Goal: Transaction & Acquisition: Purchase product/service

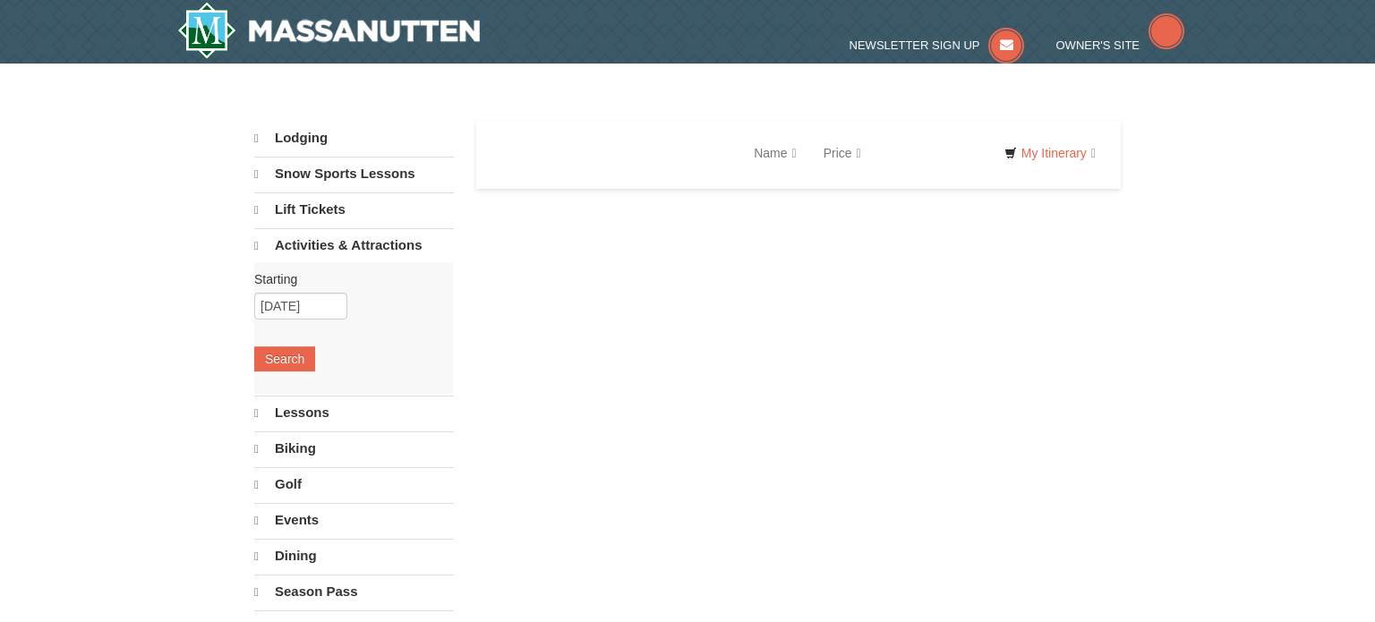
select select "10"
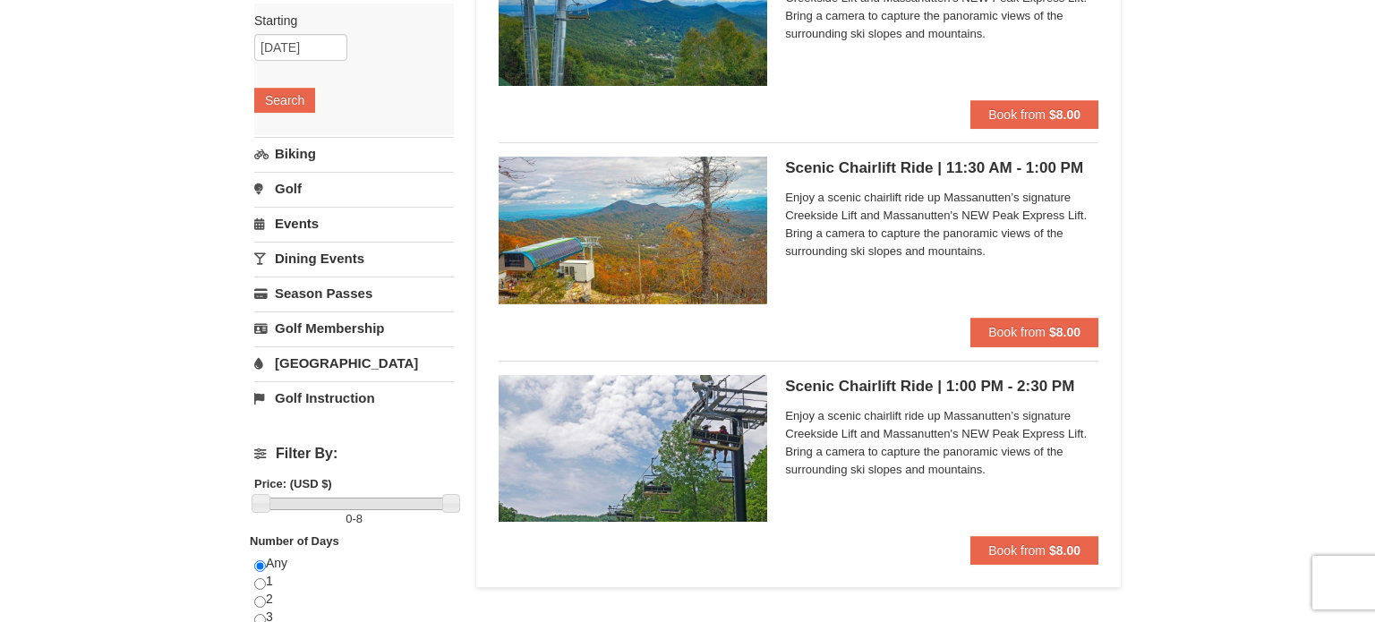
scroll to position [255, 0]
click at [1046, 343] on button "Book from $8.00" at bounding box center [1035, 331] width 128 height 29
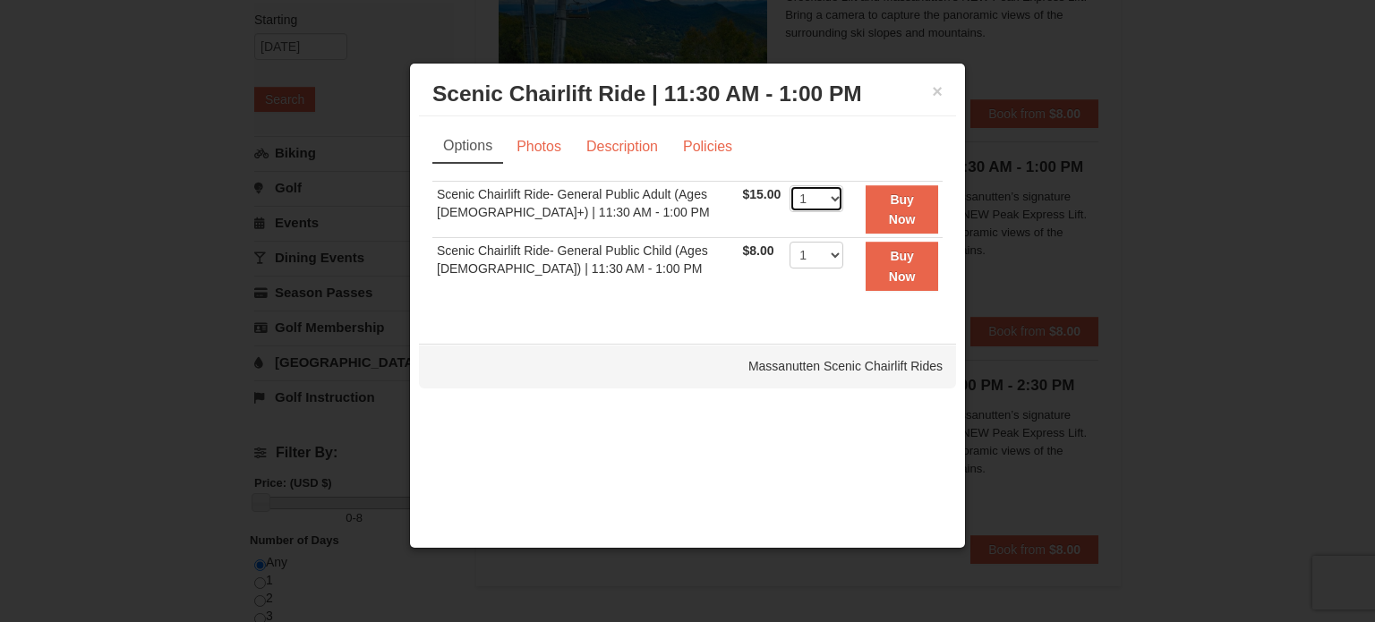
click at [827, 208] on select "1 2 3 4 5 6 7 8 9 10 11 12 13 14 15 16 17 18 19 20 21 22" at bounding box center [817, 198] width 54 height 27
select select "2"
click at [790, 185] on select "1 2 3 4 5 6 7 8 9 10 11 12 13 14 15 16 17 18 19 20 21 22" at bounding box center [817, 198] width 54 height 27
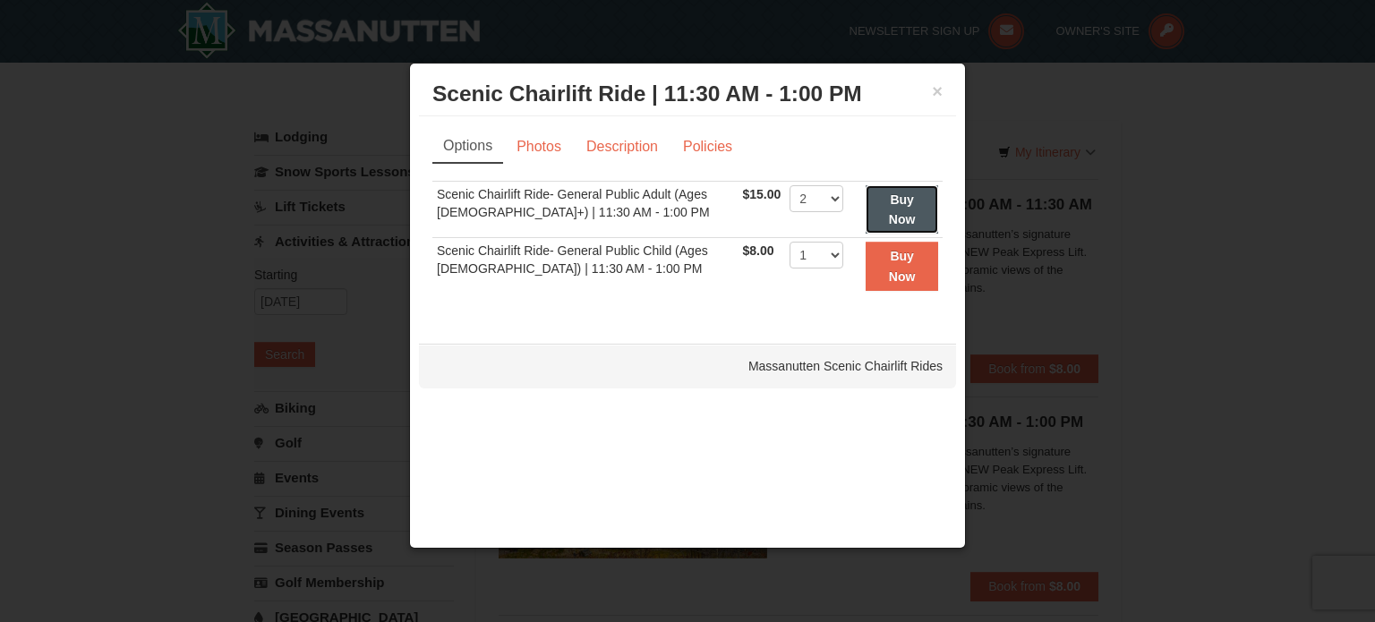
click at [893, 201] on strong "Buy Now" at bounding box center [902, 210] width 27 height 34
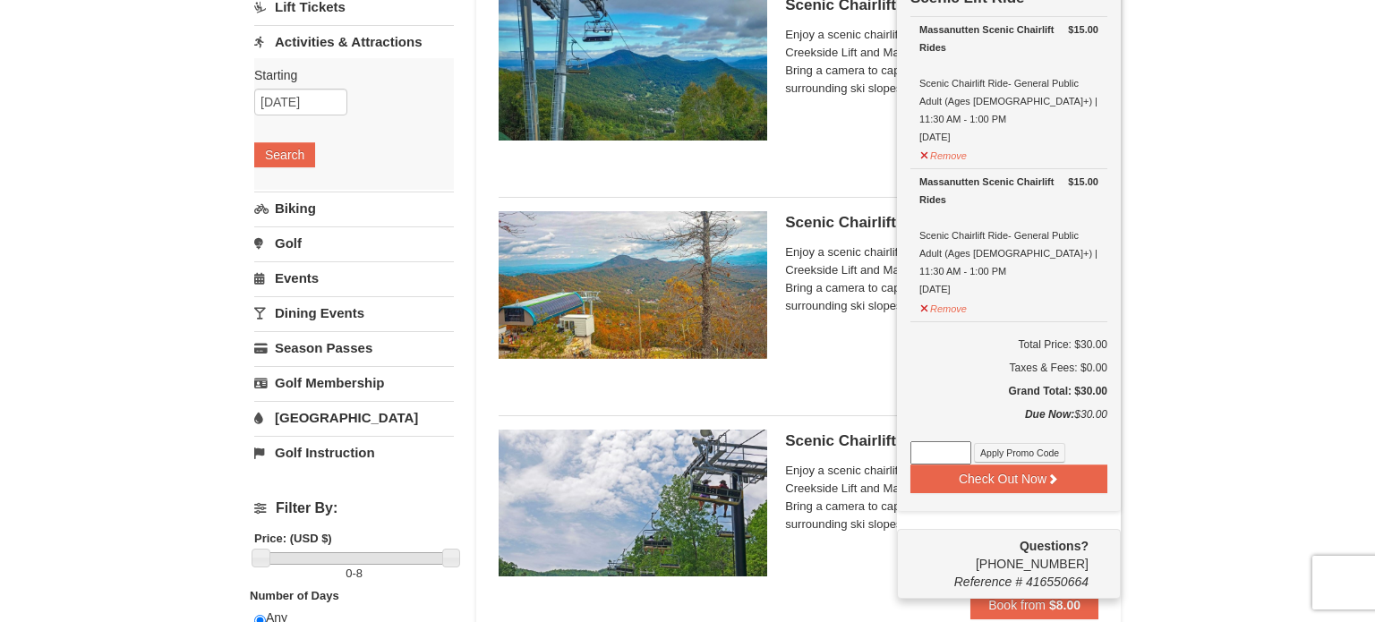
scroll to position [206, 0]
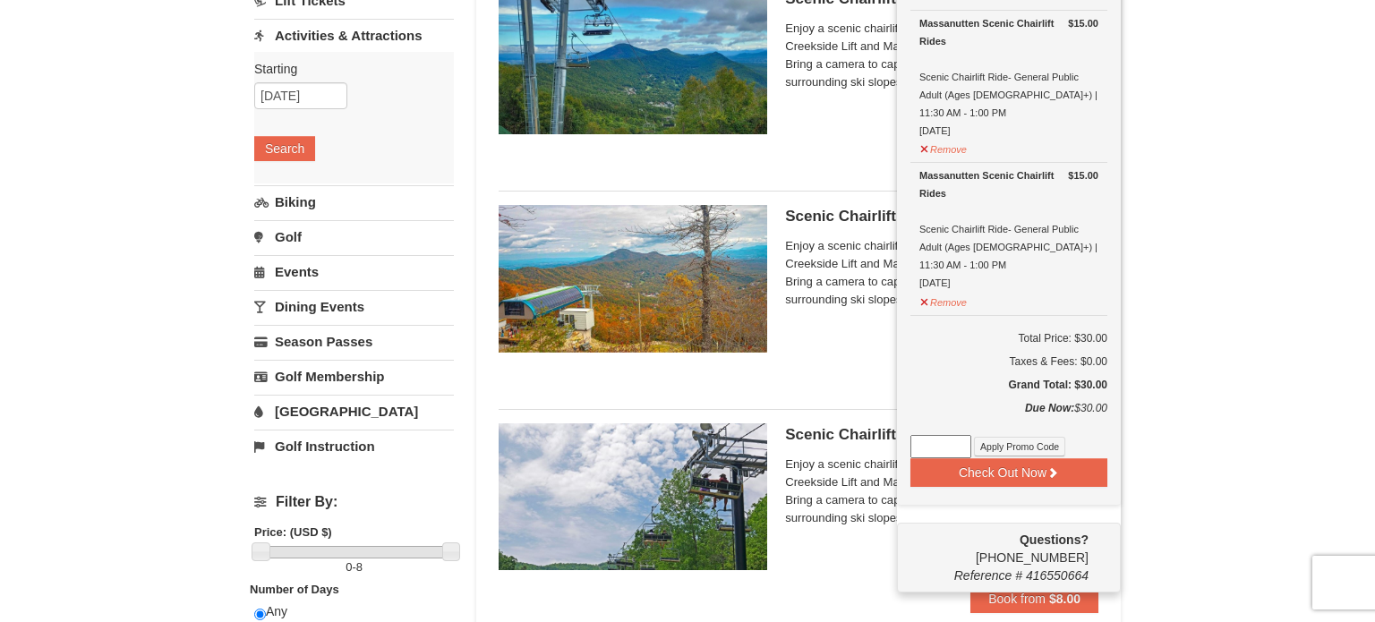
click at [901, 617] on ul "Scenic Chairlift Ride | 10:00 AM - 11:30 AM Massanutten Scenic Chairlift Rides …" at bounding box center [799, 300] width 600 height 654
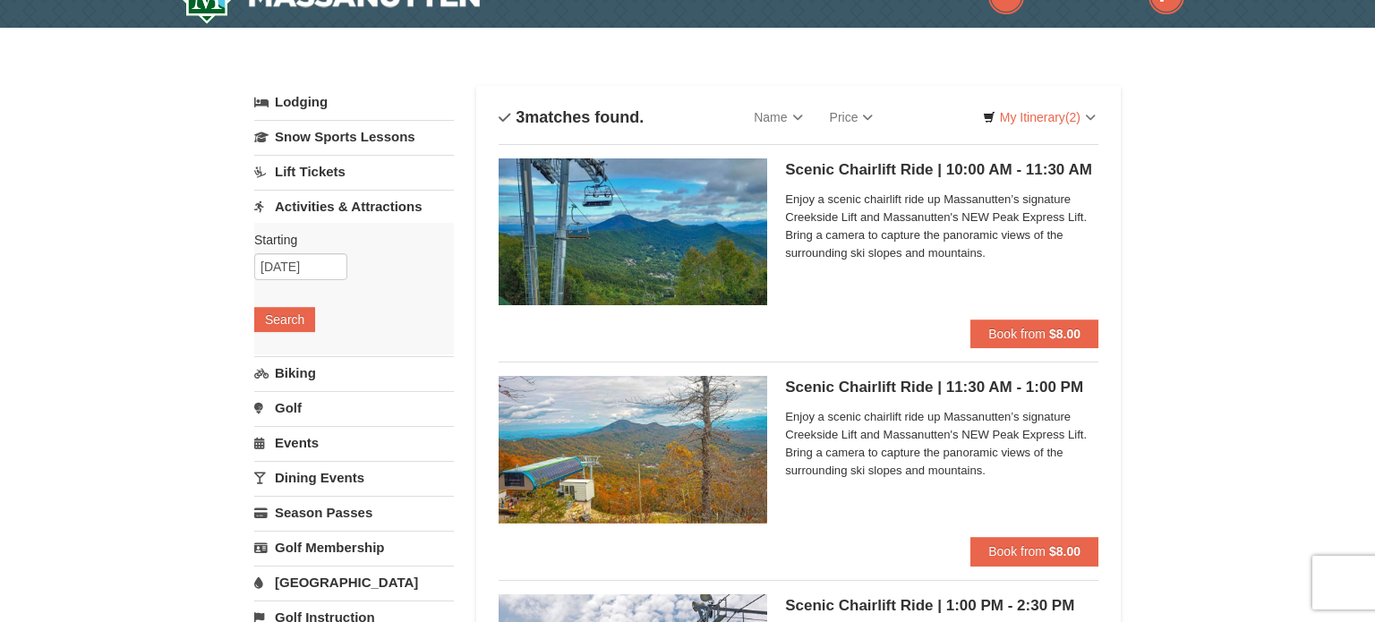
scroll to position [39, 0]
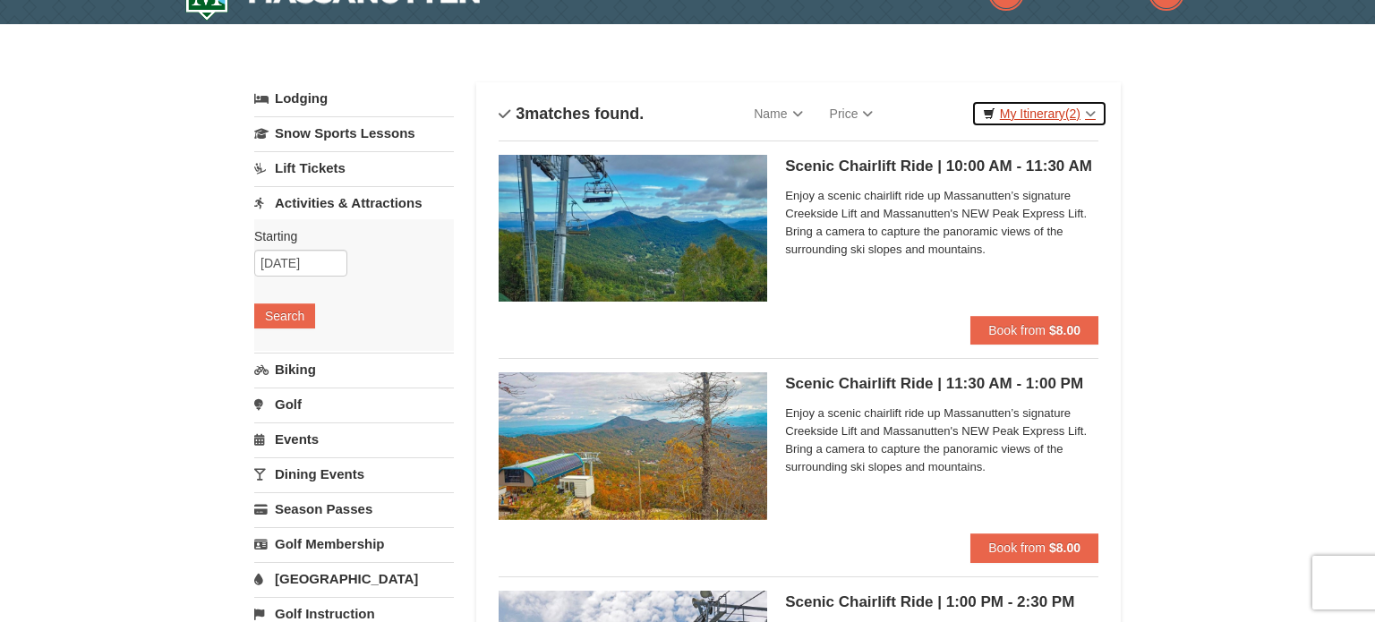
click at [1045, 107] on link "My Itinerary (2)" at bounding box center [1039, 113] width 136 height 27
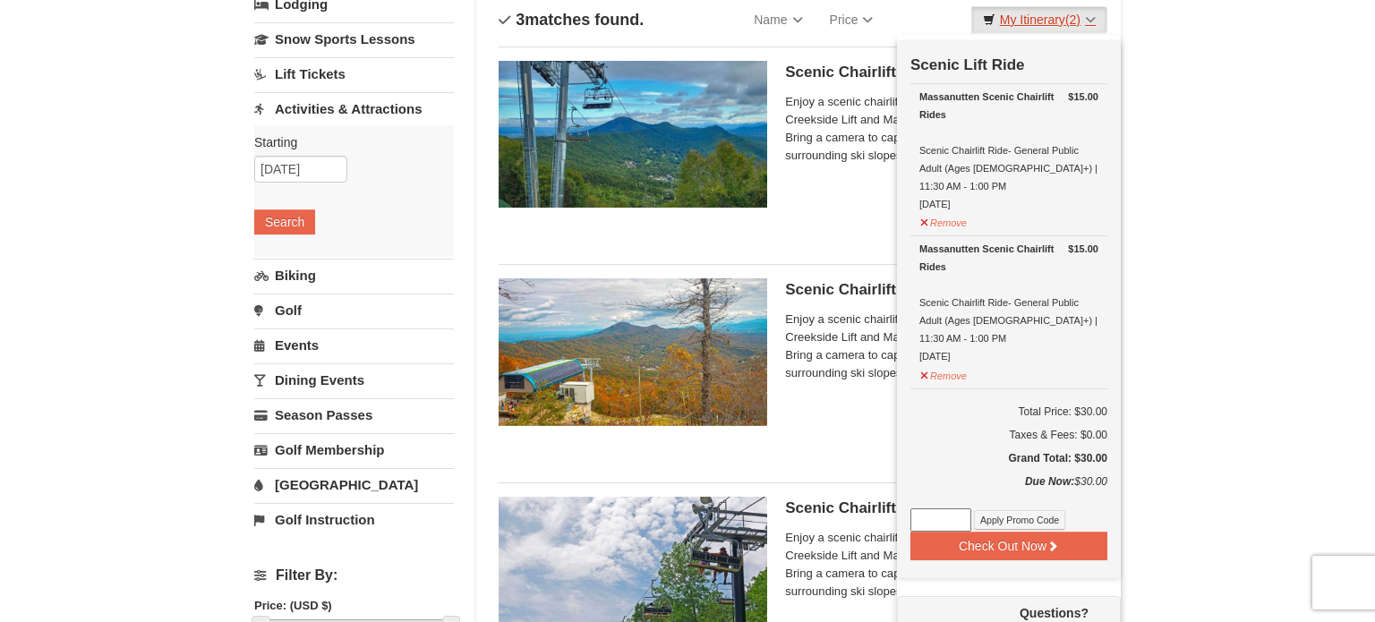
scroll to position [148, 0]
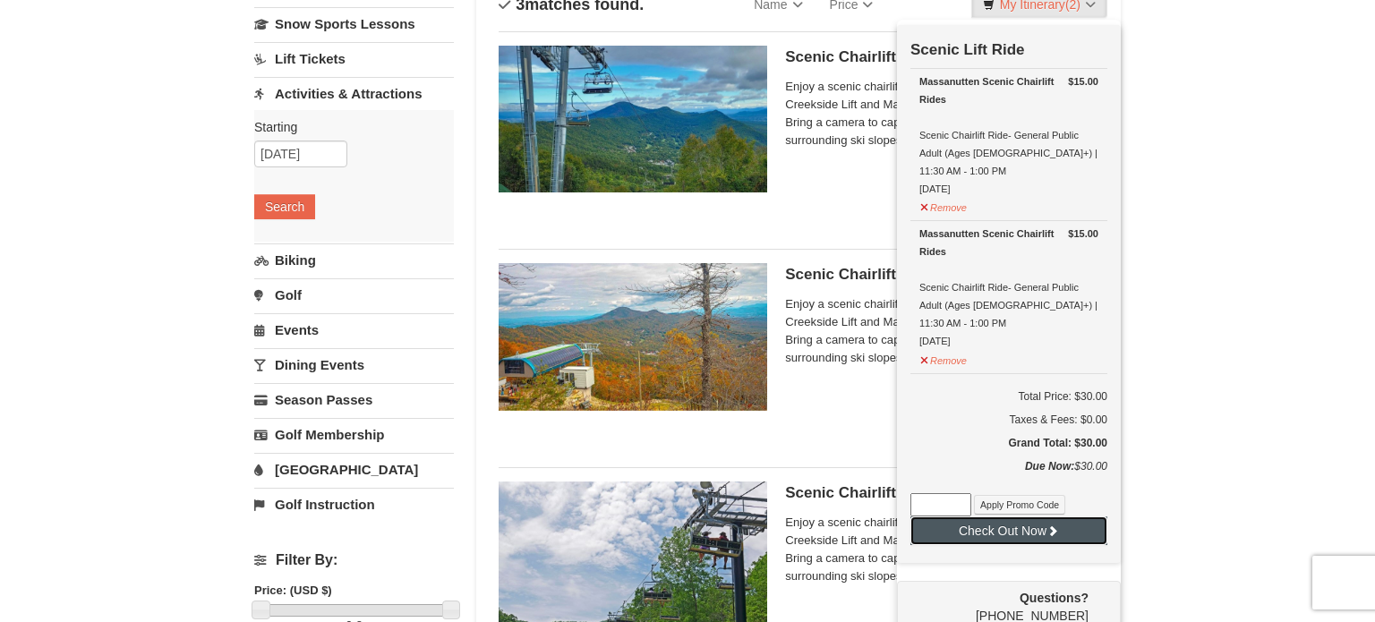
click at [975, 517] on button "Check Out Now" at bounding box center [1009, 531] width 197 height 29
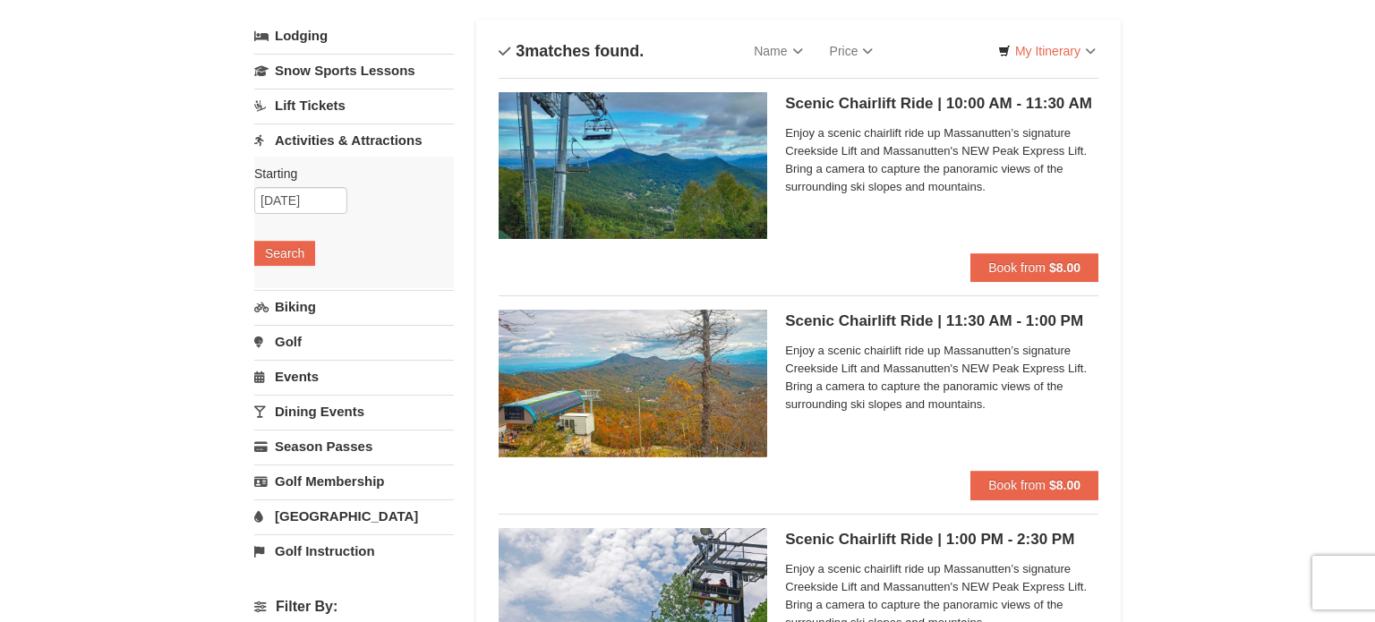
scroll to position [103, 0]
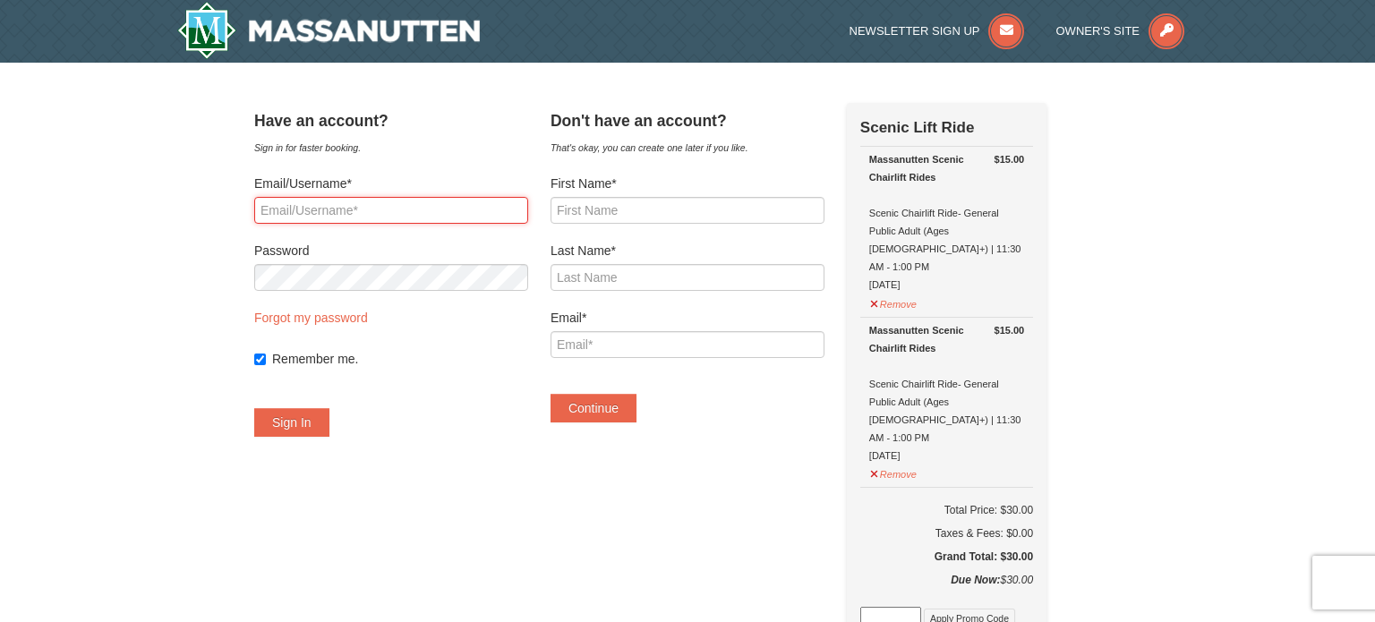
click at [347, 218] on input "Email/Username*" at bounding box center [391, 210] width 274 height 27
type input "fatimasebti1002@gmail.com"
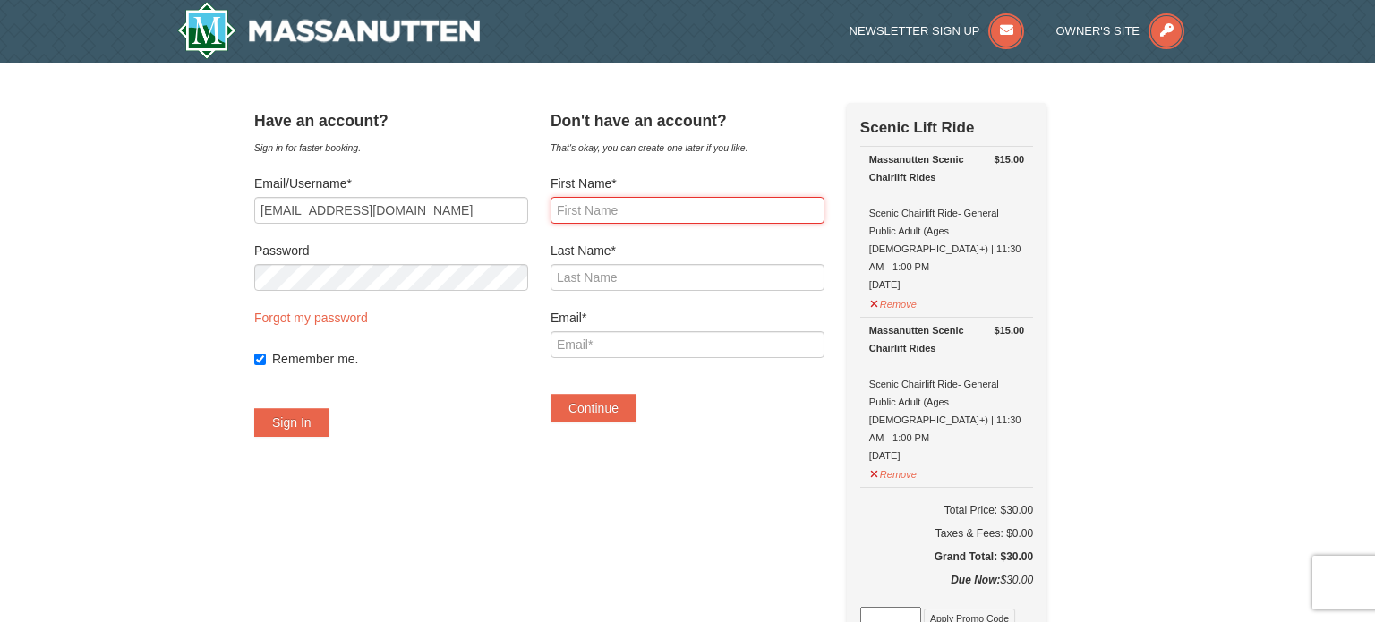
click at [618, 217] on input "First Name*" at bounding box center [688, 210] width 274 height 27
type input "fatima"
type input "Sebti"
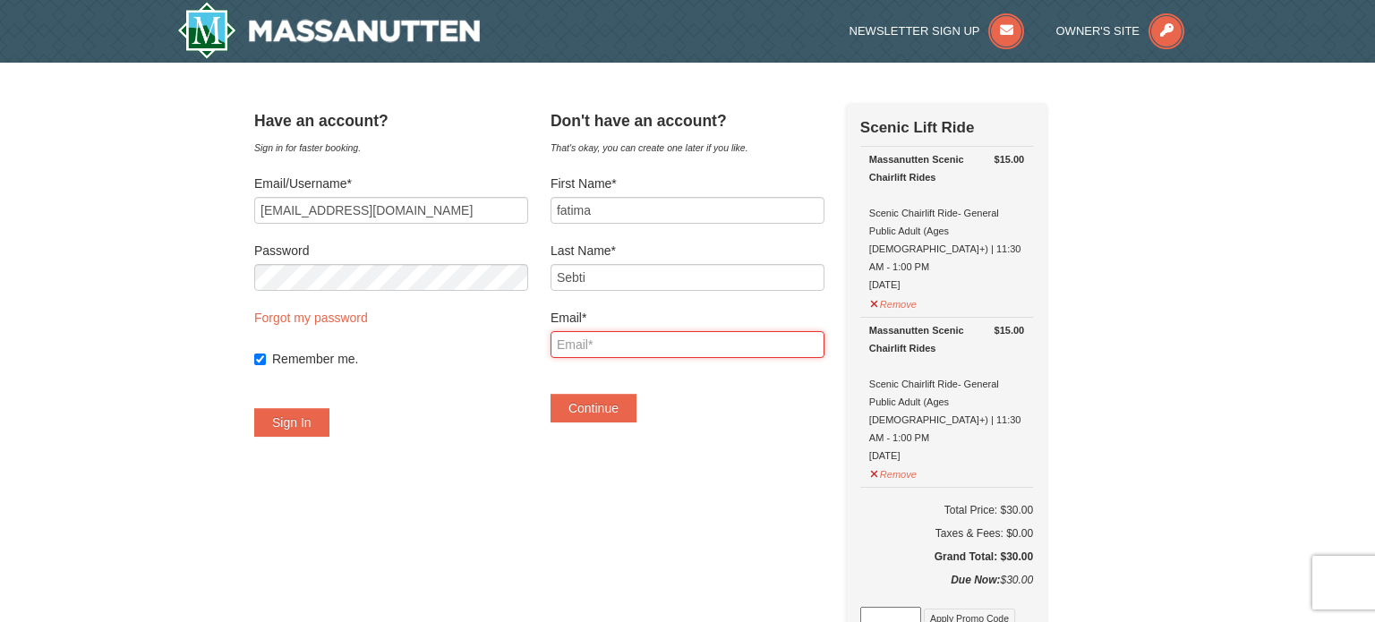
type input "fatimasebti1002@gmail.com"
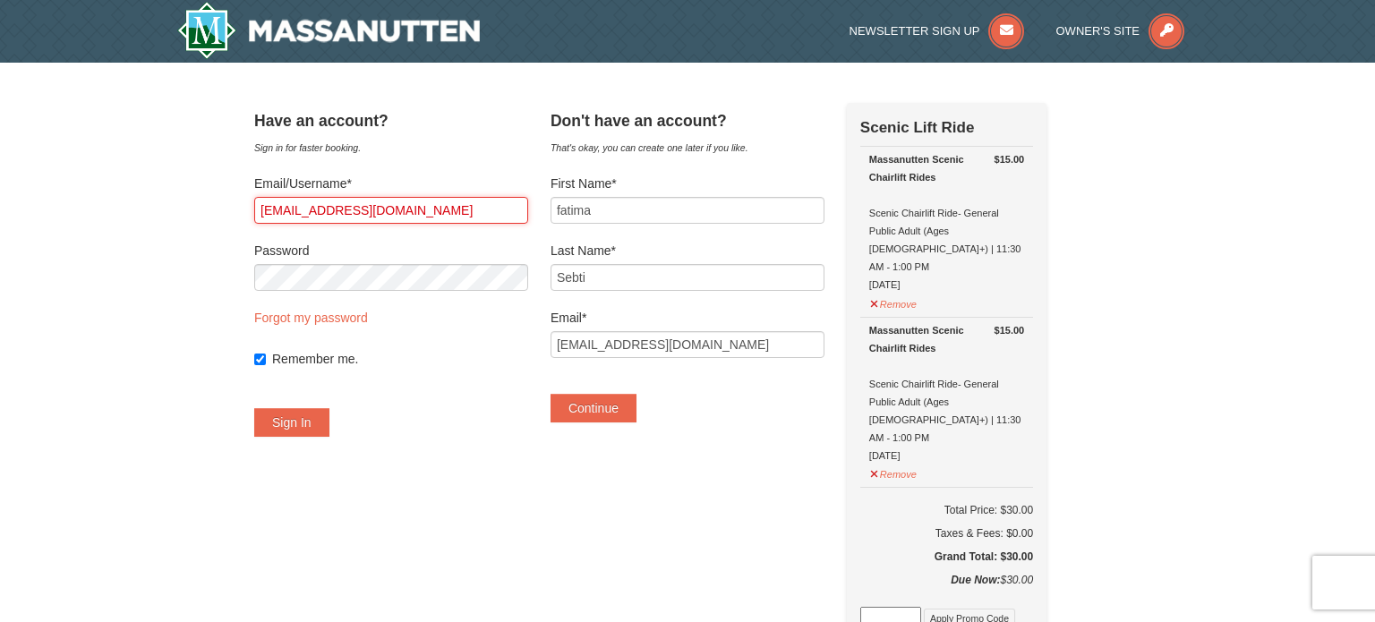
click at [334, 206] on input "fatimasebti1002@gmail.com" at bounding box center [391, 210] width 274 height 27
click at [525, 445] on div "Have an account? Sign in for faster booking. Email/Username* Password Forgot my…" at bounding box center [391, 279] width 274 height 352
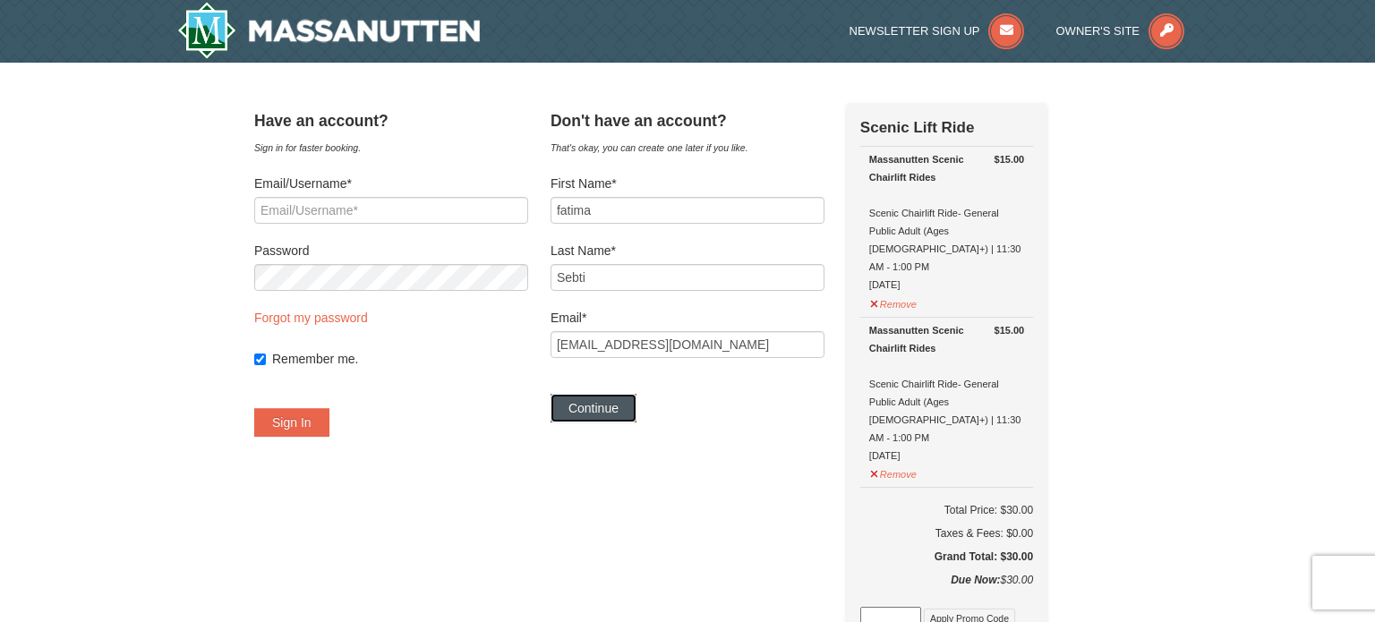
click at [603, 404] on button "Continue" at bounding box center [594, 408] width 86 height 29
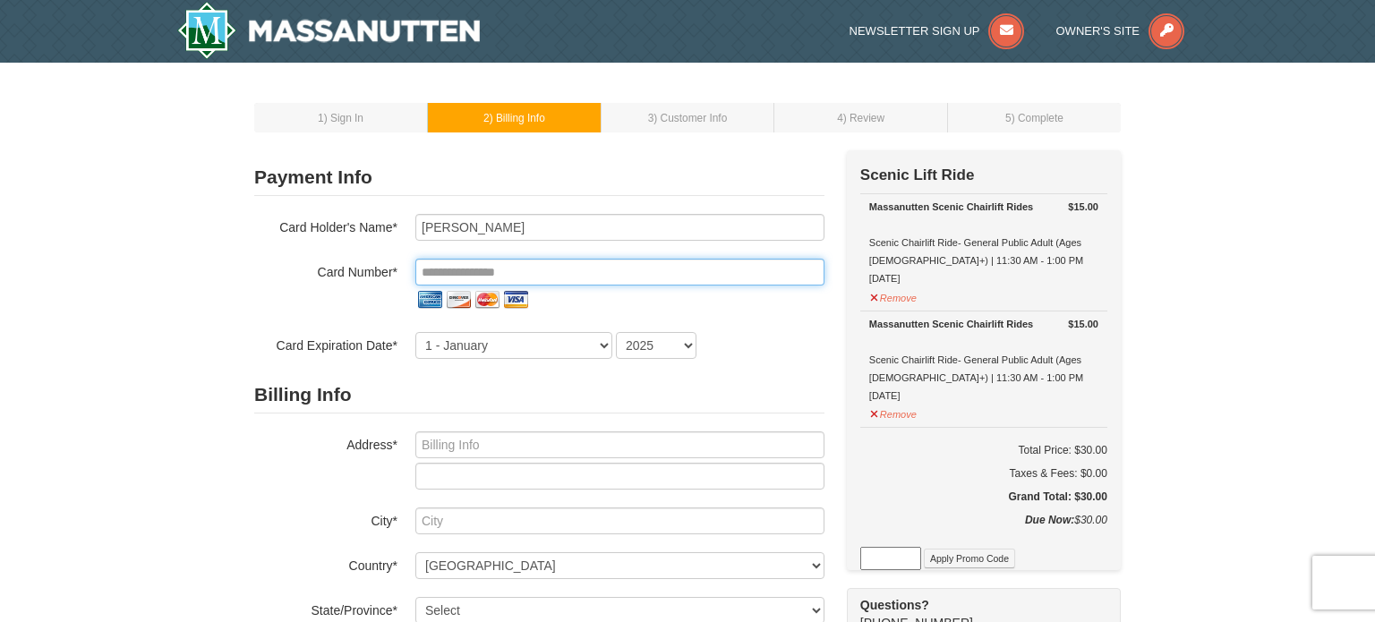
click at [482, 278] on input "tel" at bounding box center [619, 272] width 409 height 27
type input "**********"
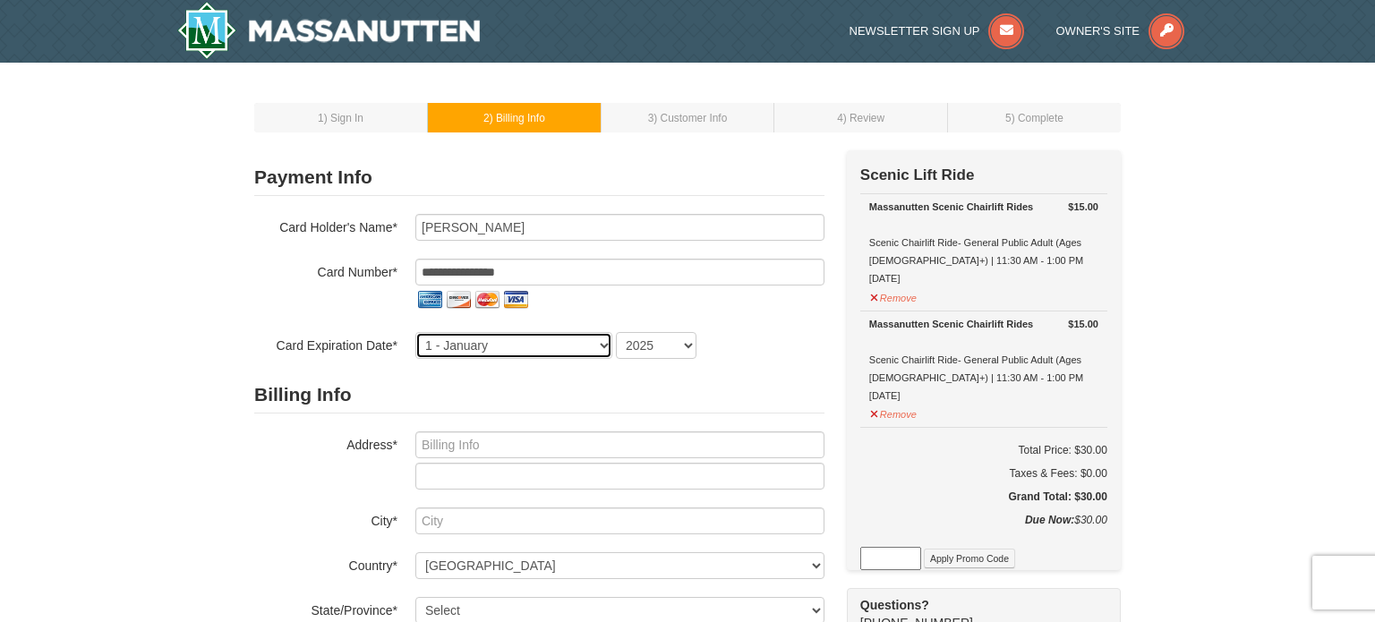
select select "6"
select select "2029"
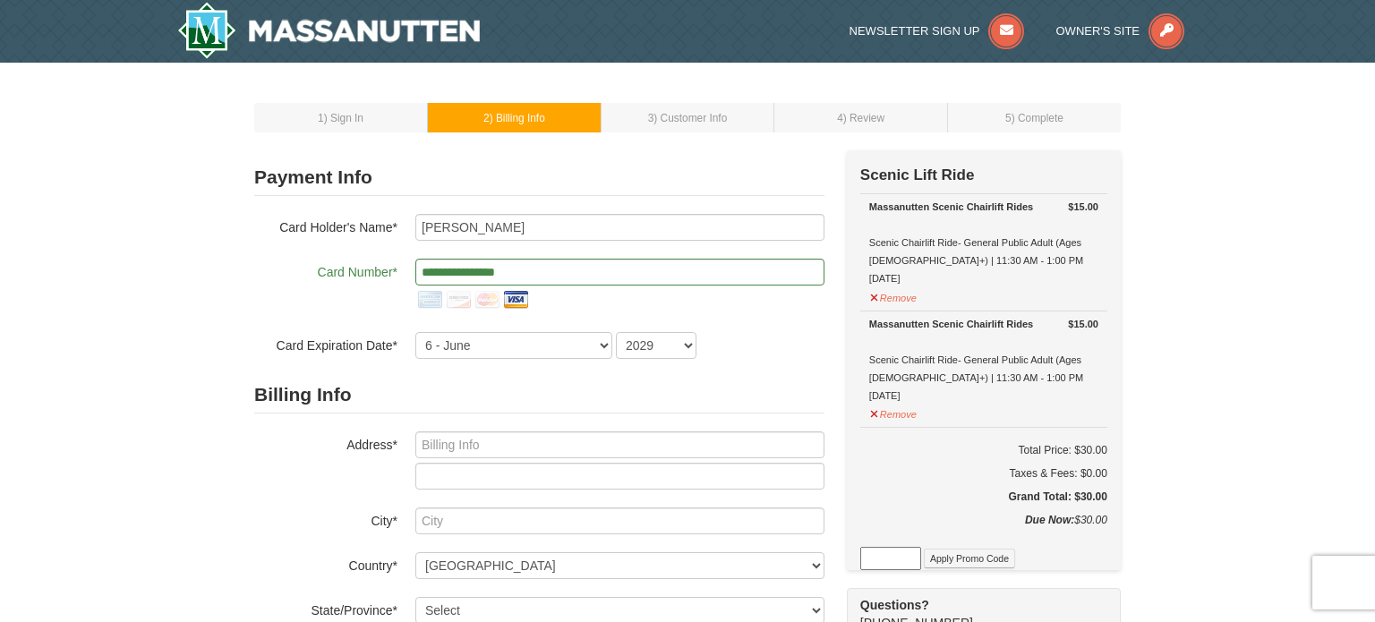
click at [759, 369] on form "**********" at bounding box center [539, 482] width 570 height 646
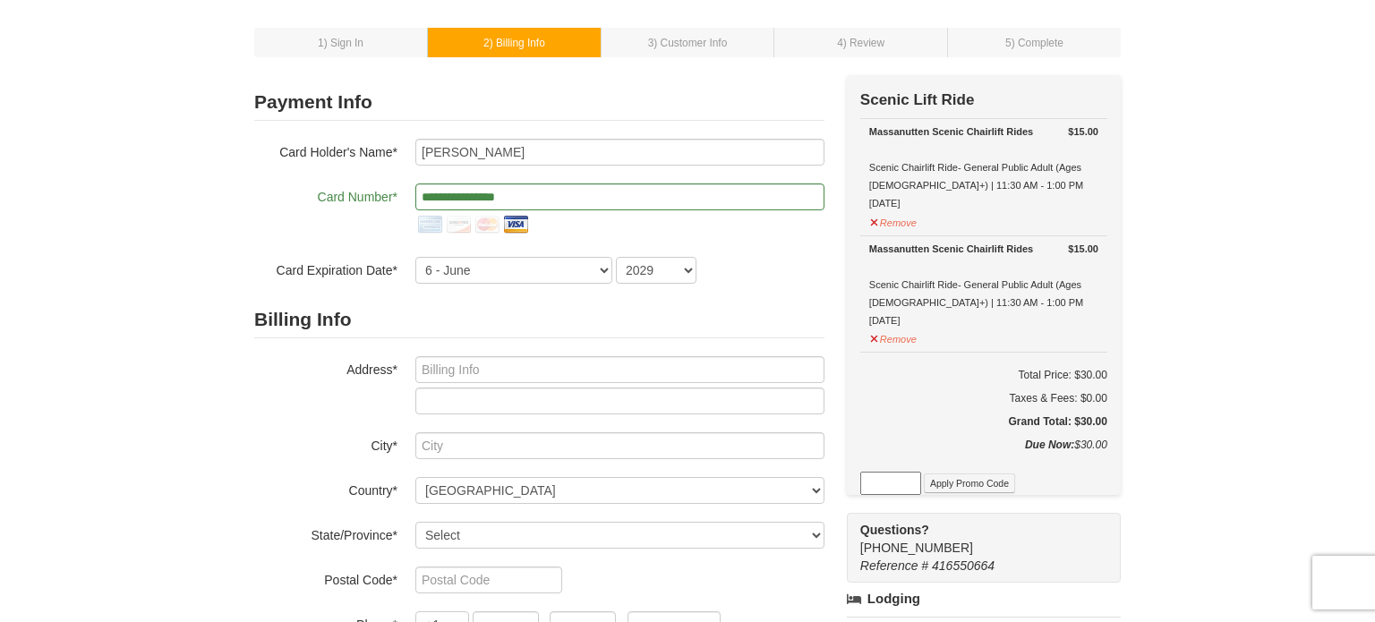
scroll to position [100, 0]
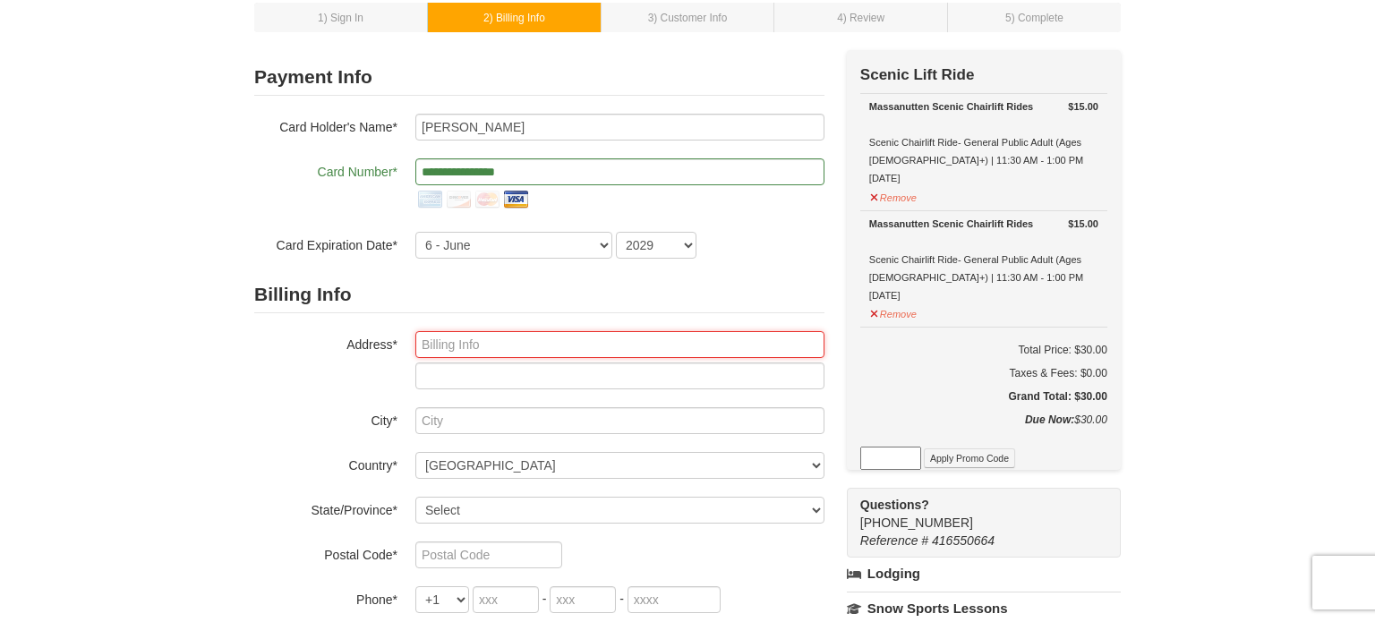
click at [696, 339] on input "text" at bounding box center [619, 344] width 409 height 27
type input "20307 Cedarhurst Way"
type input "Germantown"
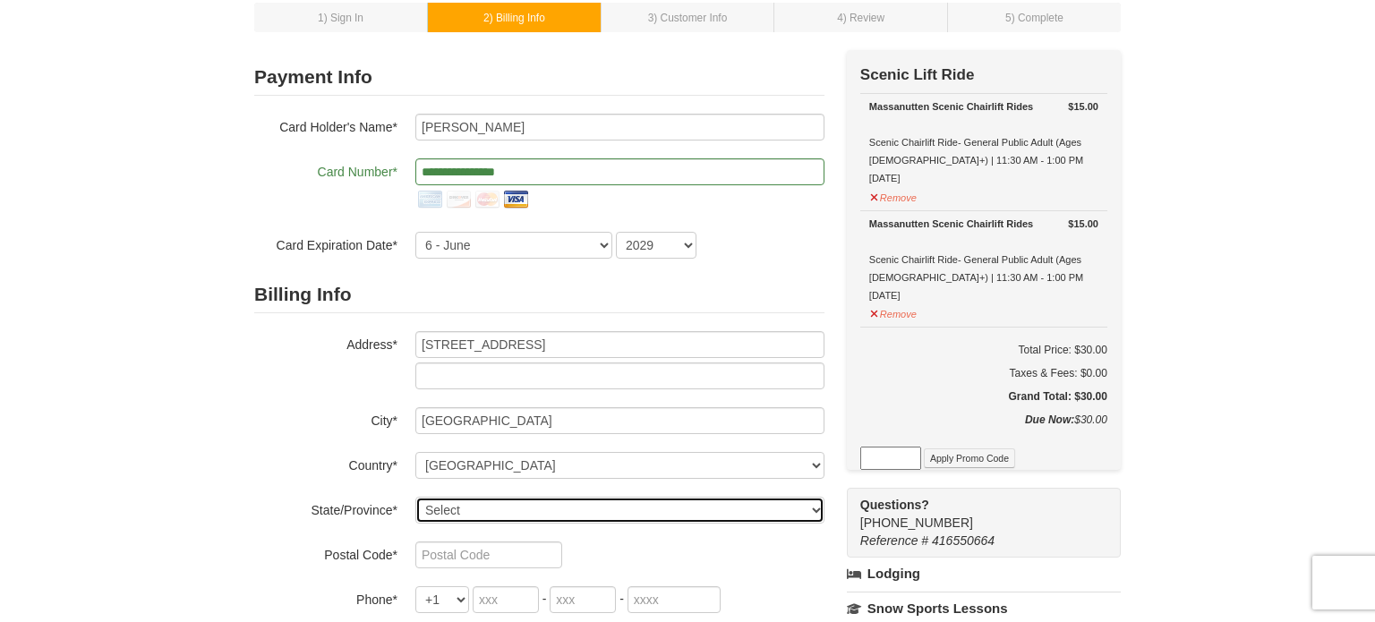
select select "MD"
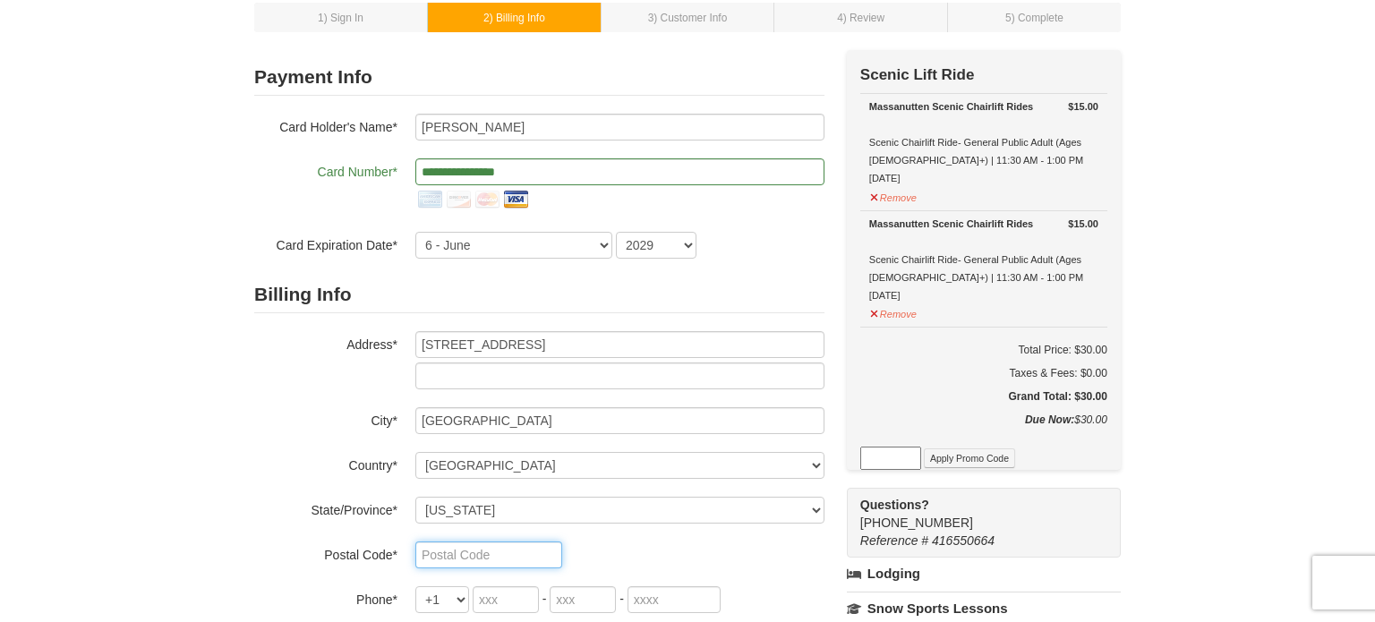
type input "20876"
type input "667"
type input "261"
type input "4843"
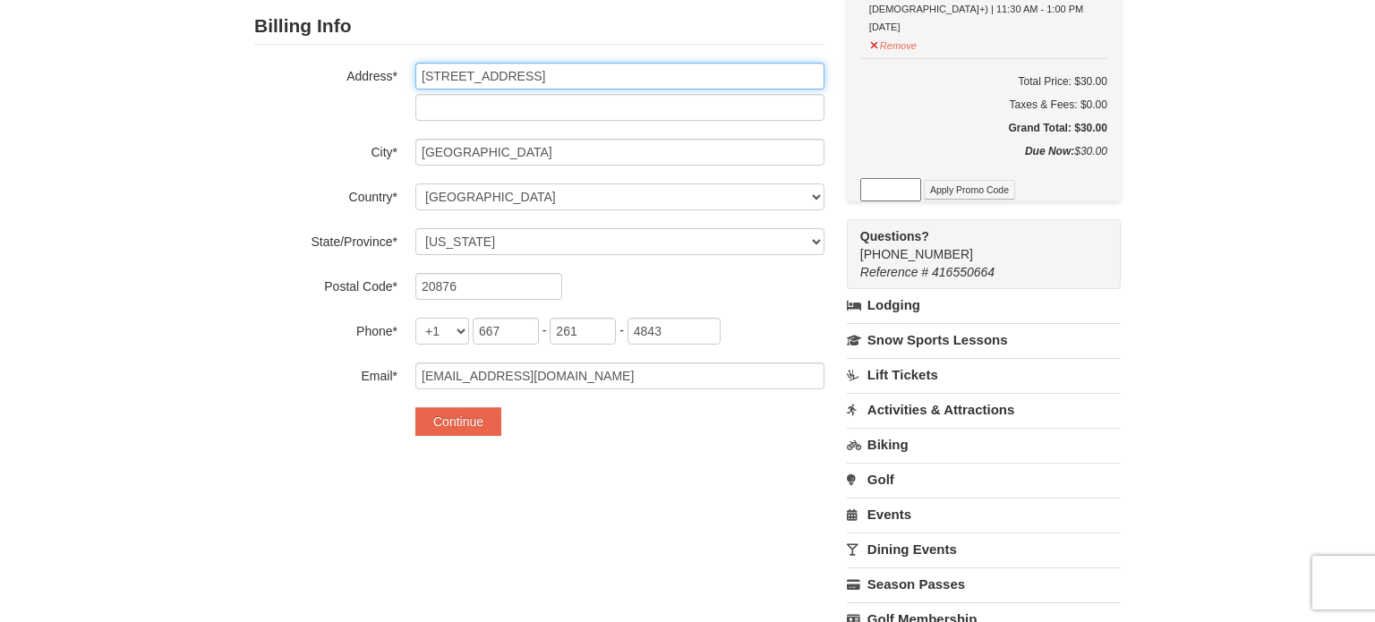
scroll to position [389, 0]
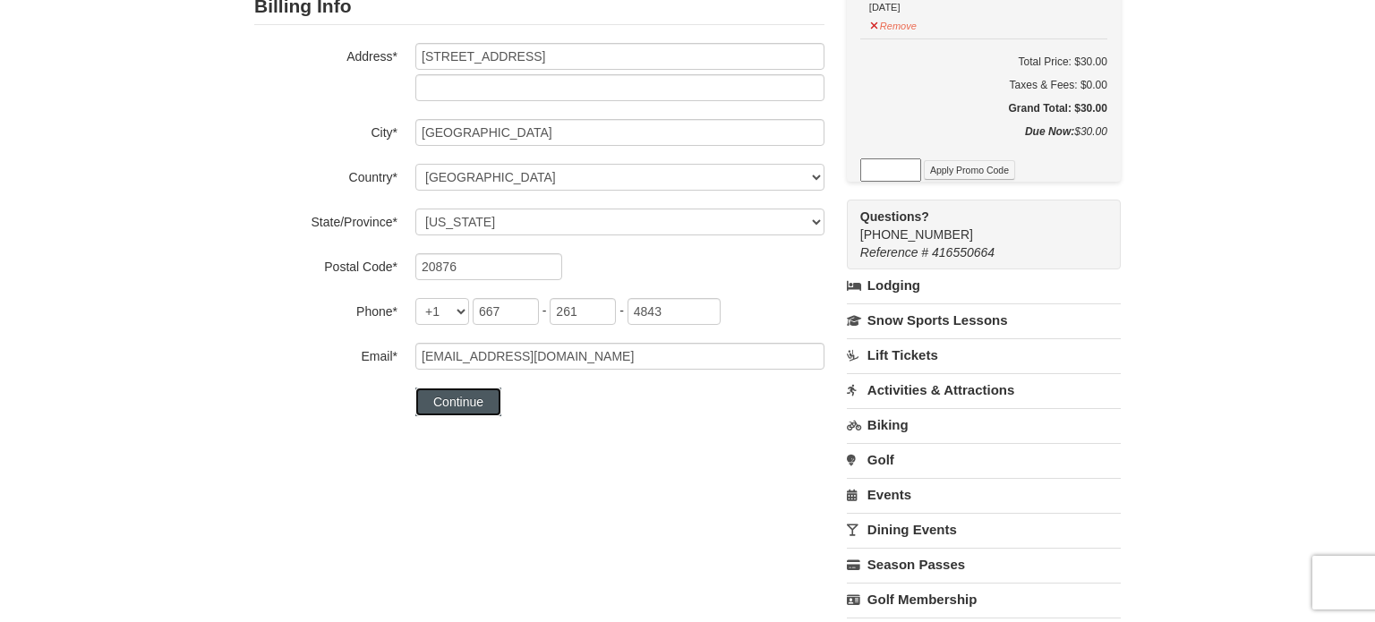
click at [469, 406] on button "Continue" at bounding box center [458, 402] width 86 height 29
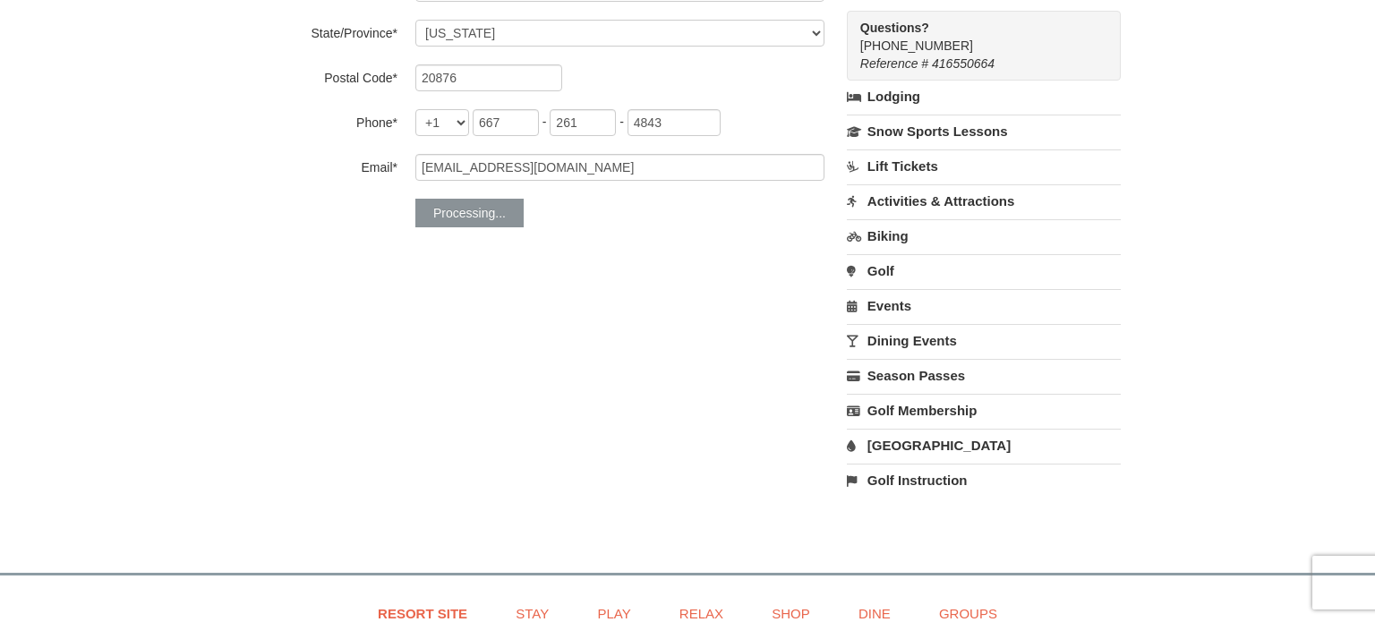
scroll to position [580, 0]
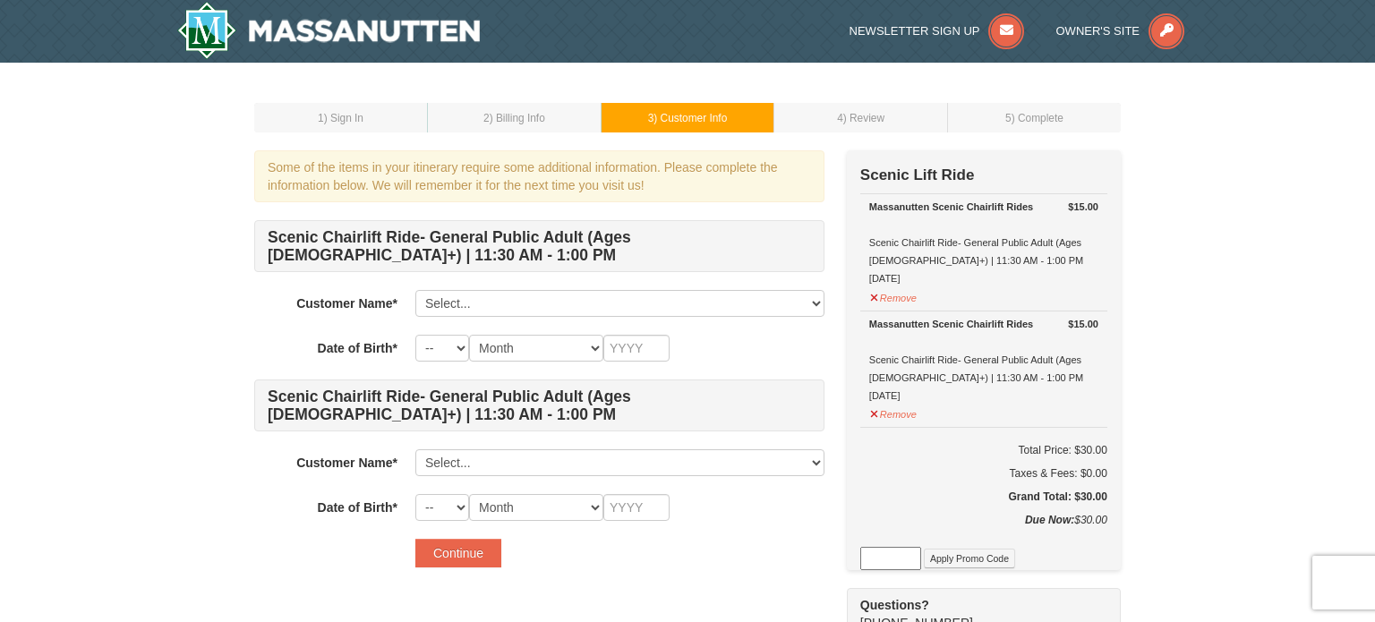
scroll to position [18, 0]
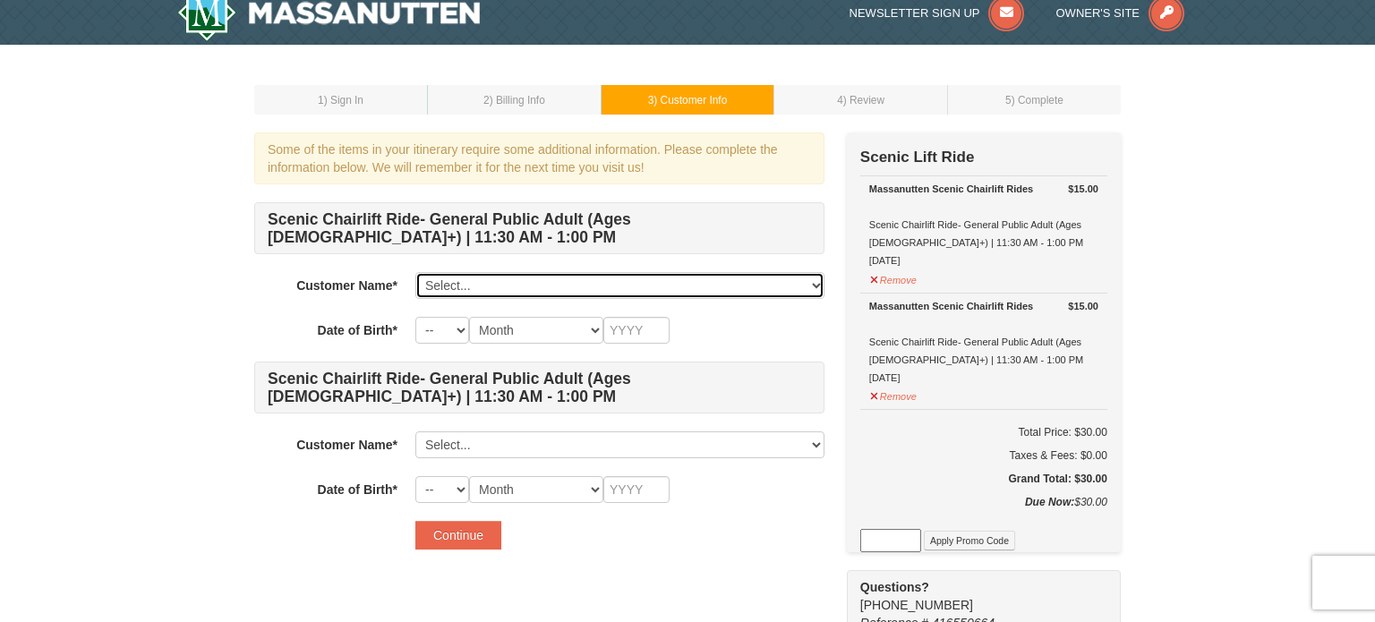
click at [613, 284] on select "Select... [PERSON_NAME] Add New..." at bounding box center [619, 285] width 409 height 27
select select "28353538"
click at [415, 272] on select "Select... [PERSON_NAME] Add New..." at bounding box center [619, 285] width 409 height 27
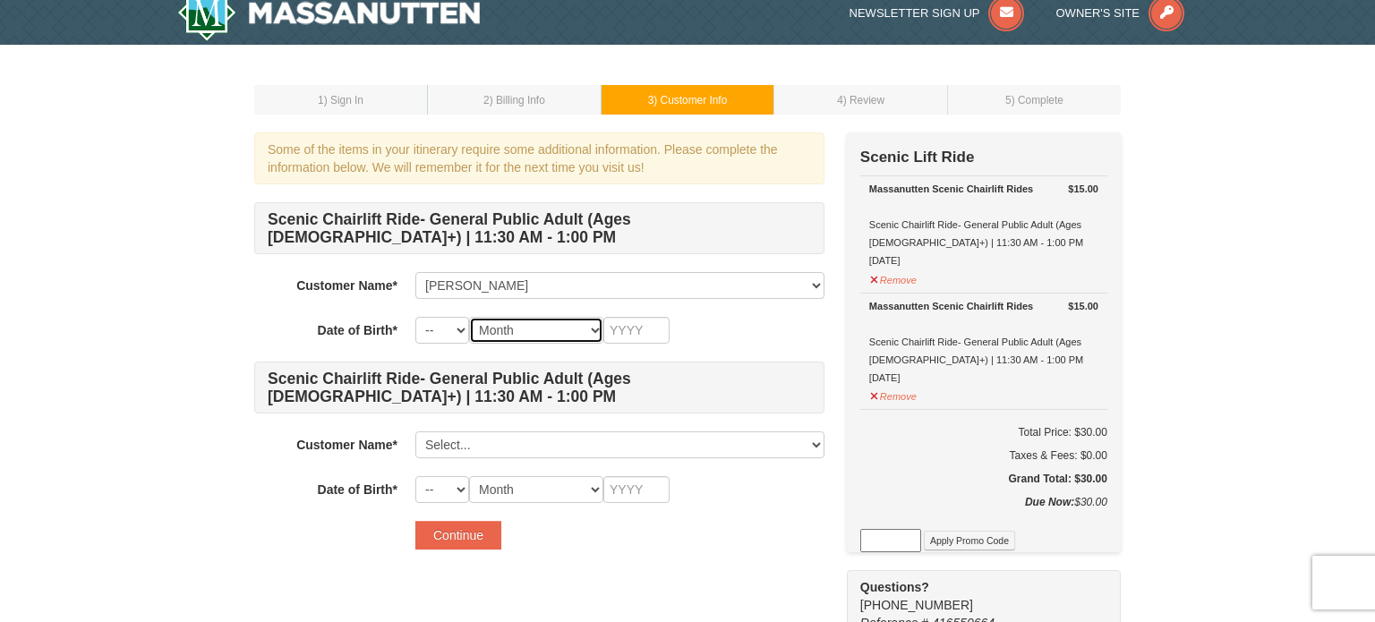
click at [590, 330] on select "Month January February March April May June July August September October Novem…" at bounding box center [536, 330] width 134 height 27
select select "08"
click at [469, 317] on select "Month January February March April May June July August September October Novem…" at bounding box center [536, 330] width 134 height 27
click at [431, 322] on select "-- 01 02 03 04 05 06 07 08 09 10 11 12 13 14 15 16 17 18 19 20 21 22 23 24 25 2…" at bounding box center [442, 330] width 54 height 27
select select "21"
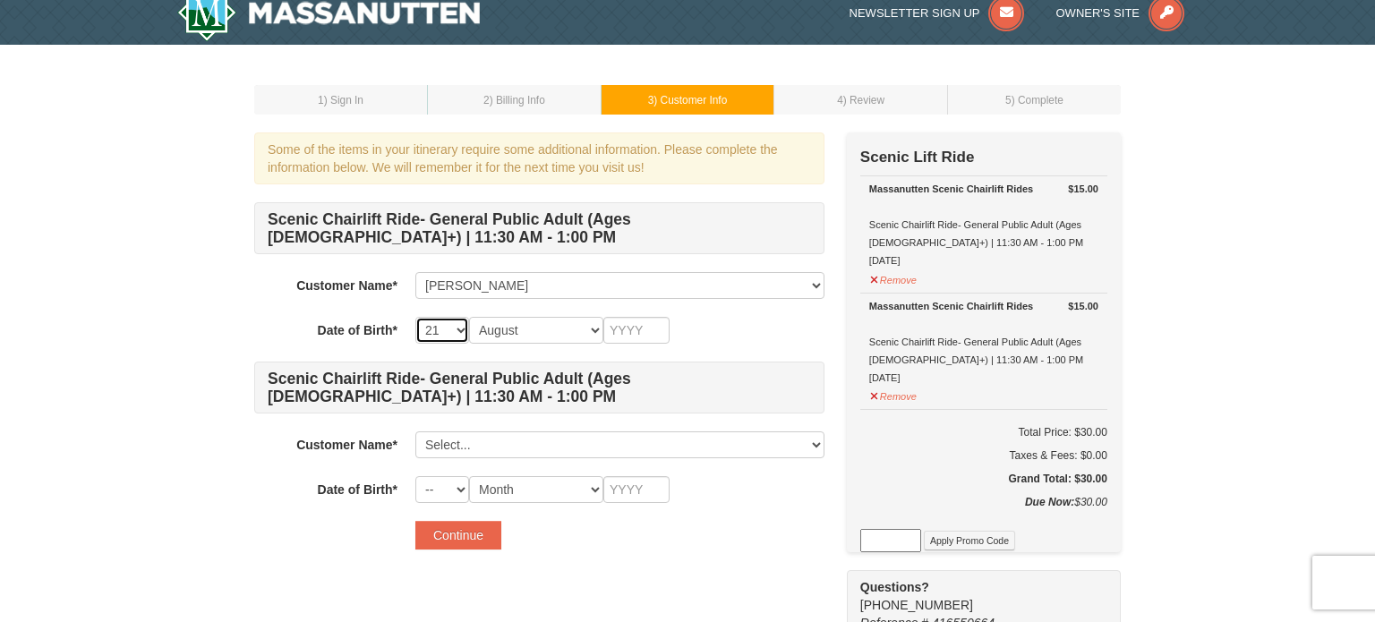
click at [415, 317] on select "-- 01 02 03 04 05 06 07 08 09 10 11 12 13 14 15 16 17 18 19 20 21 22 23 24 25 2…" at bounding box center [442, 330] width 54 height 27
click at [607, 321] on input "text" at bounding box center [636, 330] width 66 height 27
type input "2001"
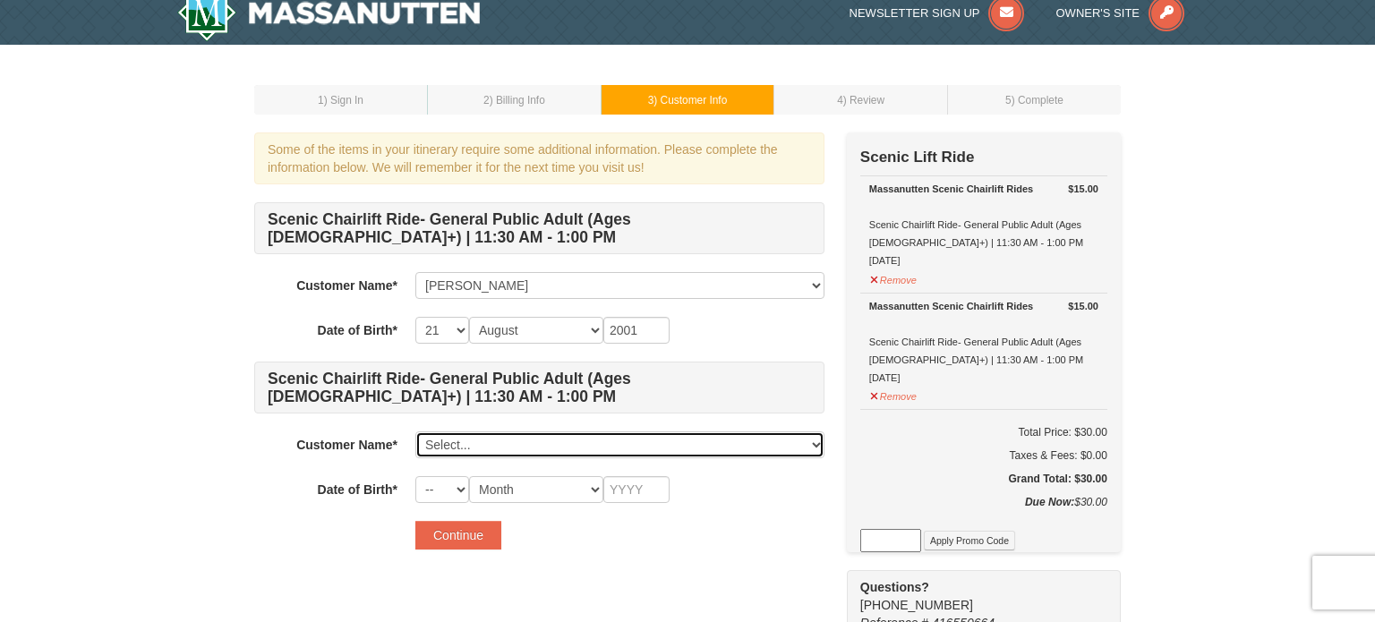
click at [558, 440] on select "Select... [PERSON_NAME] Add New..." at bounding box center [619, 445] width 409 height 27
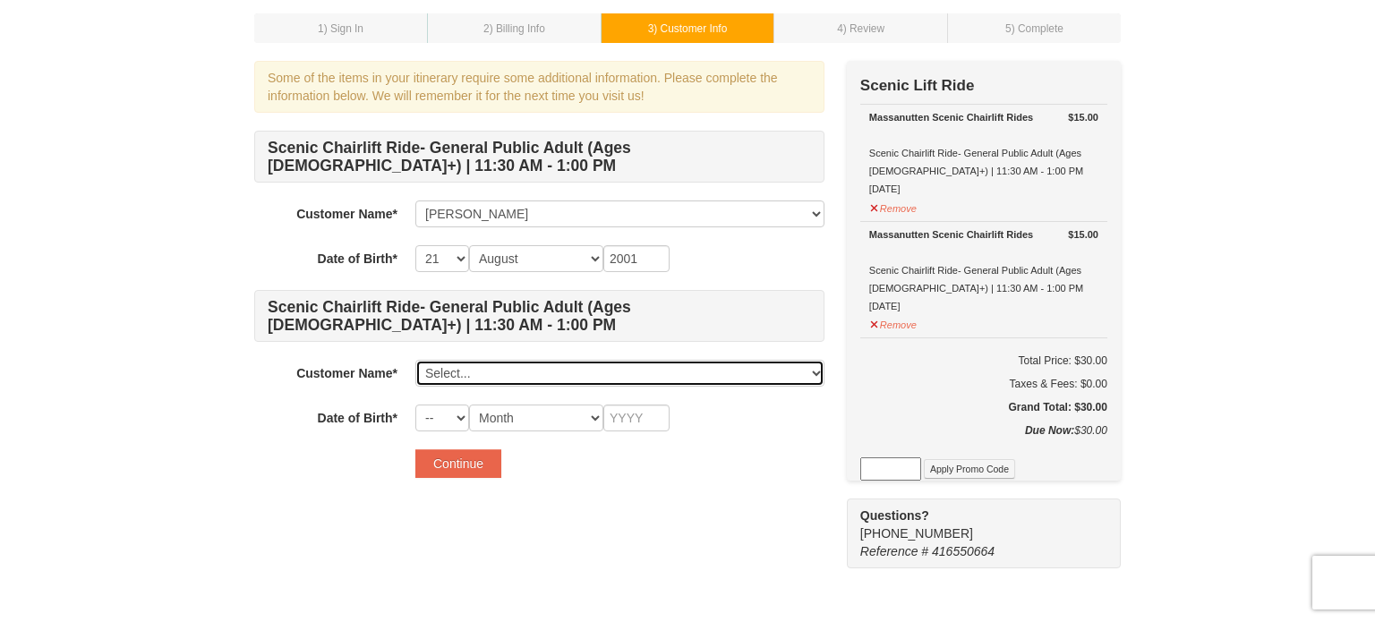
scroll to position [91, 0]
click at [468, 371] on select "Select... [PERSON_NAME] Add New..." at bounding box center [619, 371] width 409 height 27
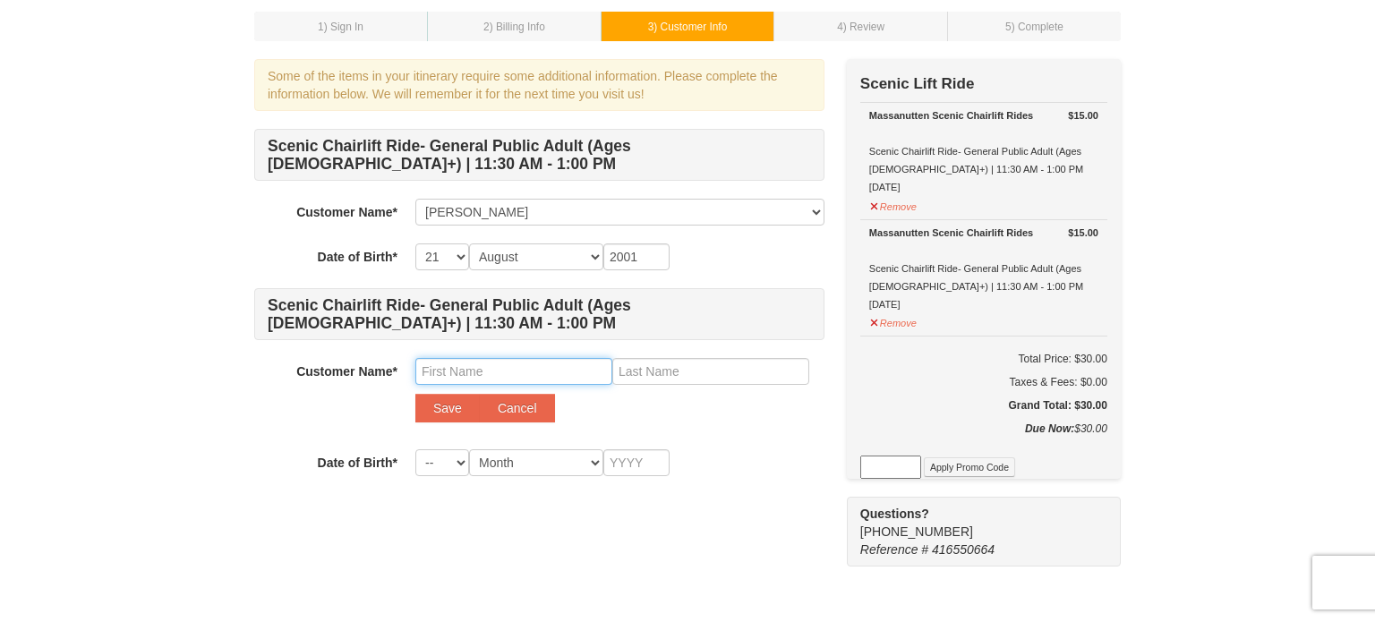
click at [505, 372] on input "text" at bounding box center [513, 371] width 197 height 27
type input "kiya"
click at [676, 364] on input "text" at bounding box center [710, 371] width 197 height 27
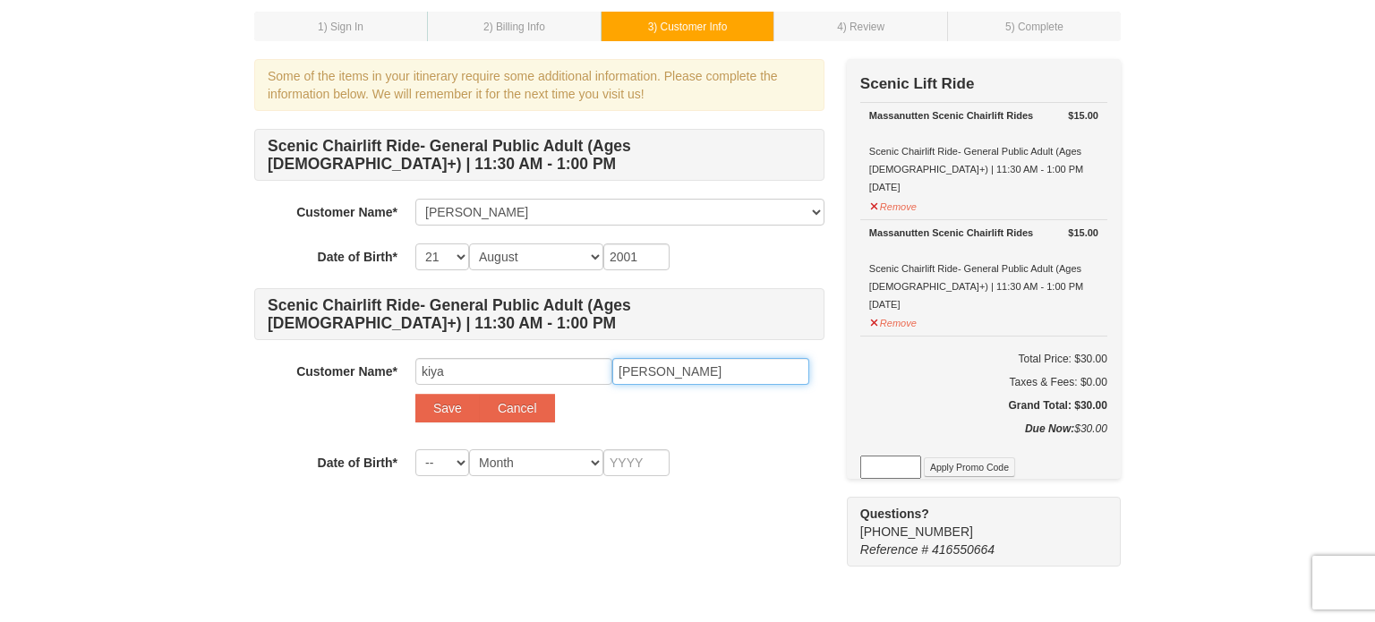
type input "[PERSON_NAME]"
click at [440, 458] on select "-- 01 02 03 04 05 06 07 08 09 10 11 12 13 14 15 16 17 18 19 20 21 22 23 24 25 2…" at bounding box center [442, 462] width 54 height 27
select select "04"
click at [415, 449] on select "-- 01 02 03 04 05 06 07 08 09 10 11 12 13 14 15 16 17 18 19 20 21 22 23 24 25 2…" at bounding box center [442, 462] width 54 height 27
click at [501, 447] on div "Scenic Chairlift Ride- General Public Adult (Ages [DEMOGRAPHIC_DATA]+) | 11:30 …" at bounding box center [539, 302] width 570 height 347
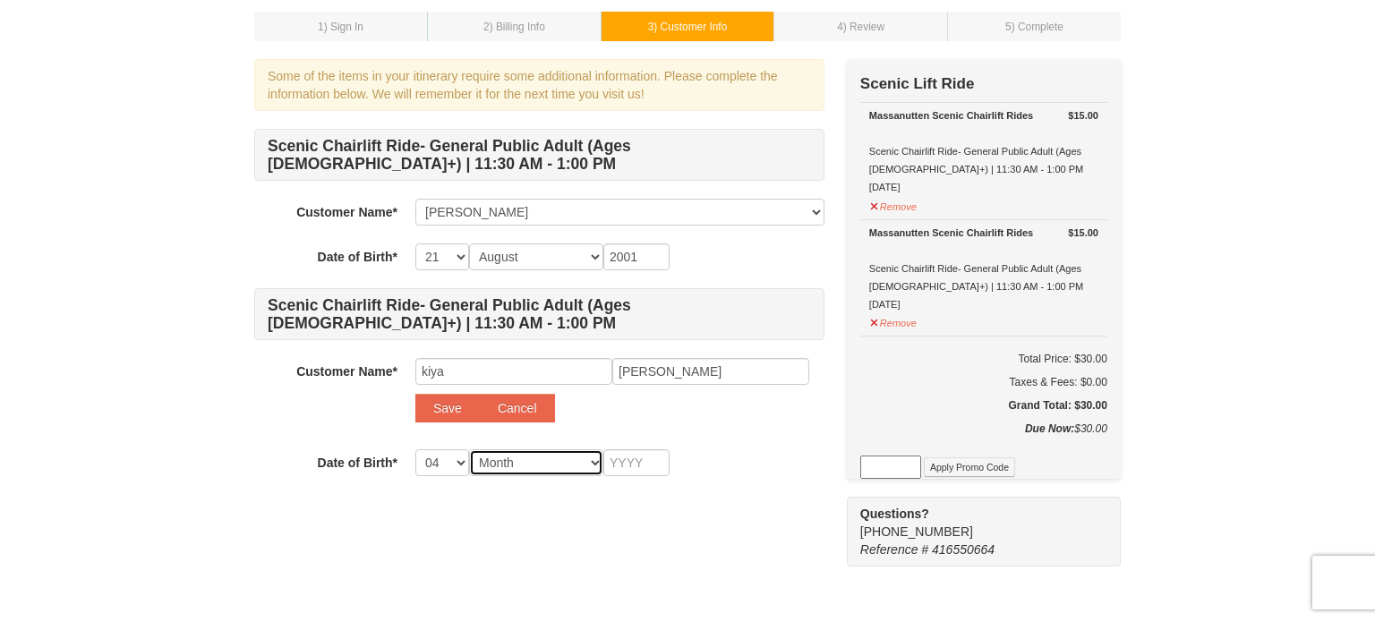
click at [509, 459] on select "Month January February March April May June July August September October Novem…" at bounding box center [536, 462] width 134 height 27
select select "04"
click at [469, 449] on select "Month January February March April May June July August September October Novem…" at bounding box center [536, 462] width 134 height 27
click at [633, 458] on input "text" at bounding box center [636, 462] width 66 height 27
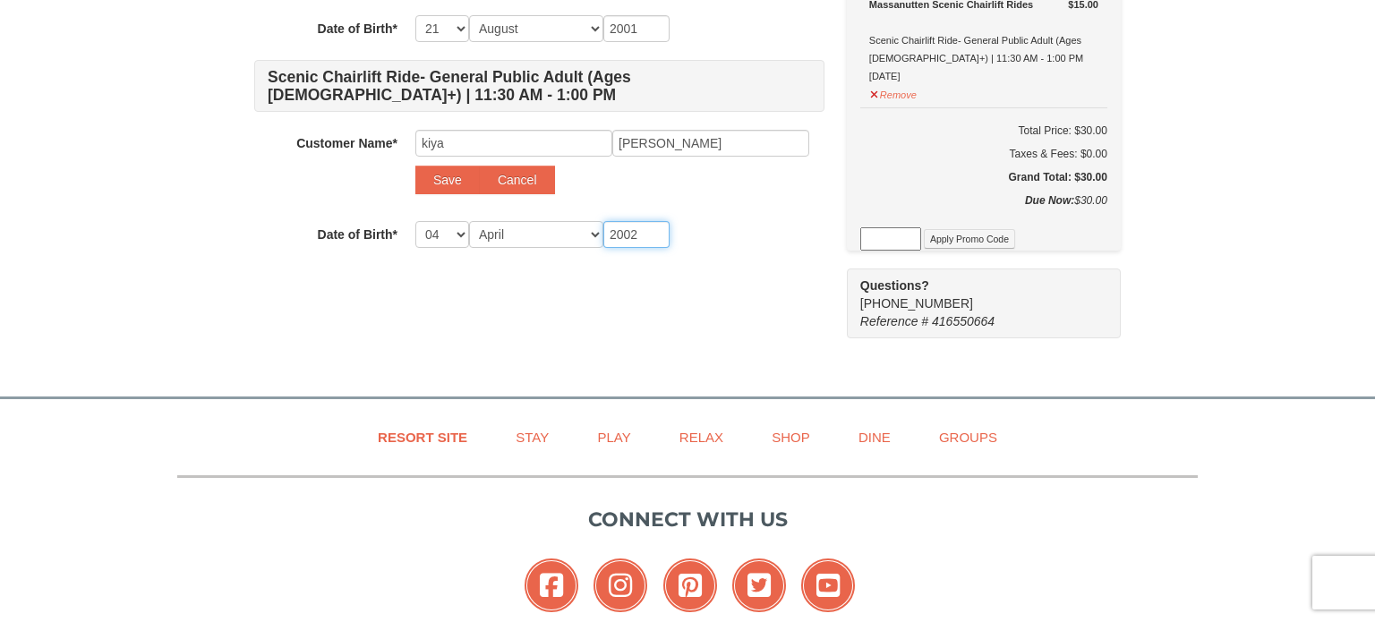
scroll to position [321, 0]
type input "2002"
click at [715, 436] on link "Relax" at bounding box center [701, 436] width 89 height 40
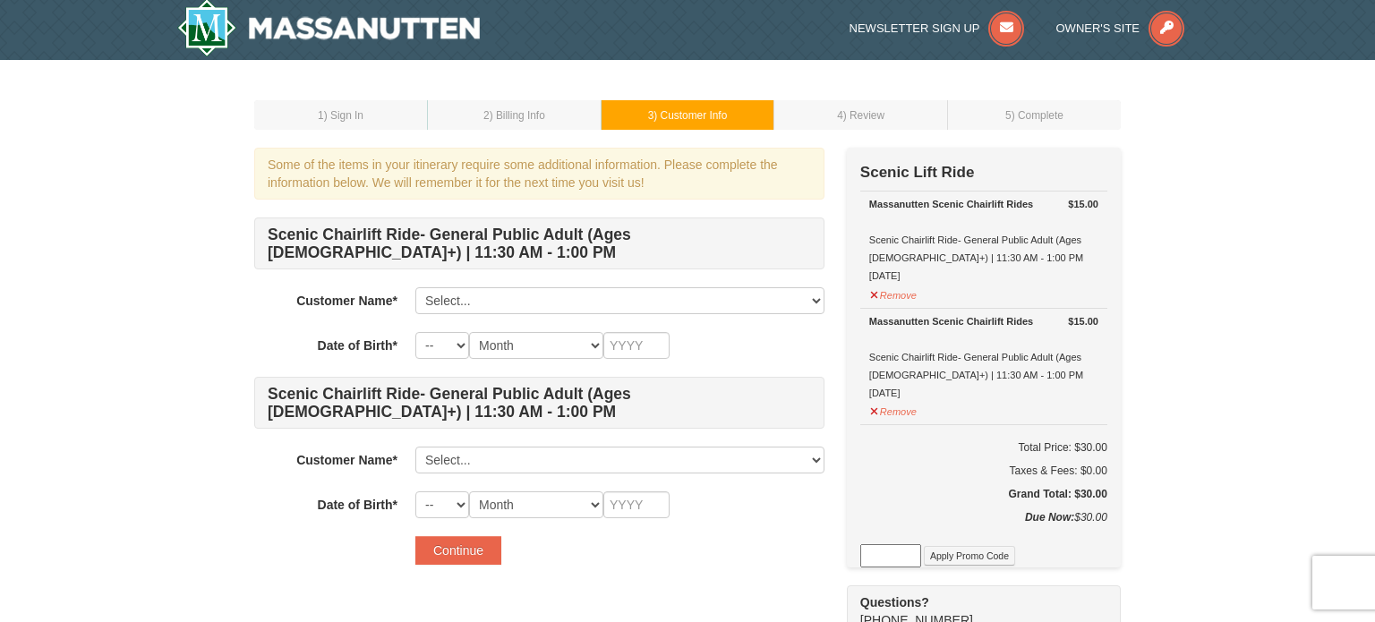
scroll to position [11, 0]
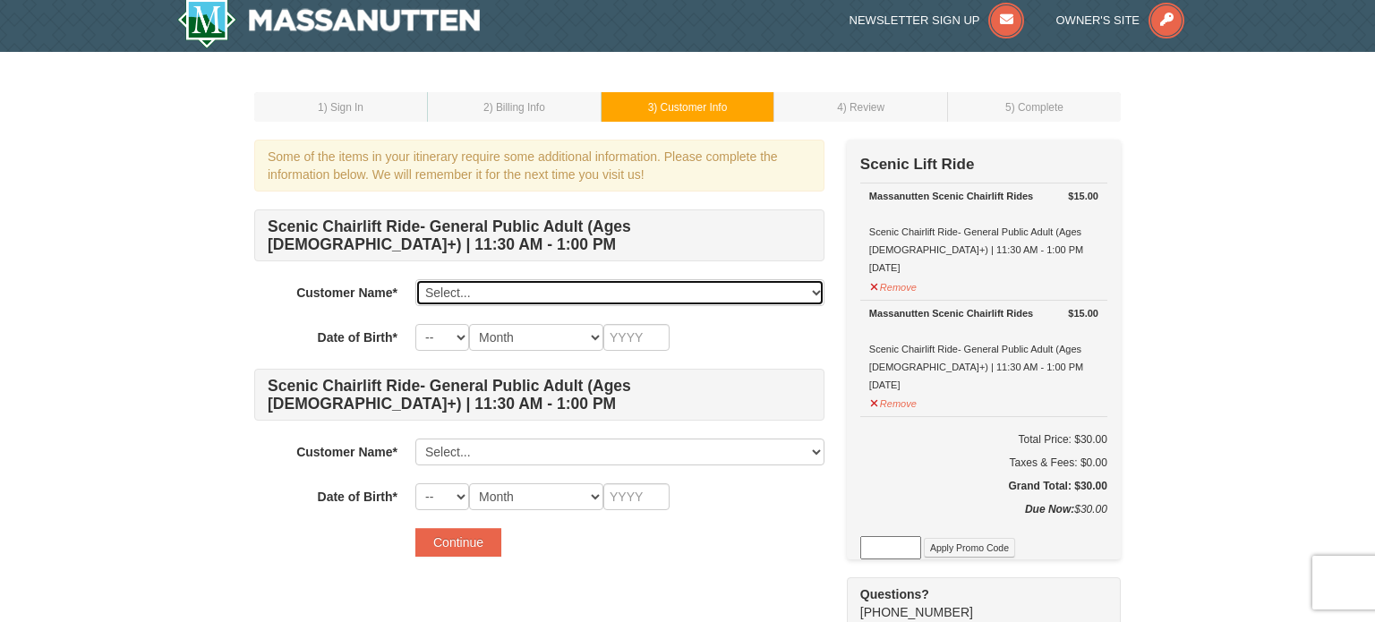
click at [468, 298] on select "Select... fatima Sebti Add New..." at bounding box center [619, 292] width 409 height 27
select select "28353538"
click at [415, 279] on select "Select... fatima Sebti Add New..." at bounding box center [619, 292] width 409 height 27
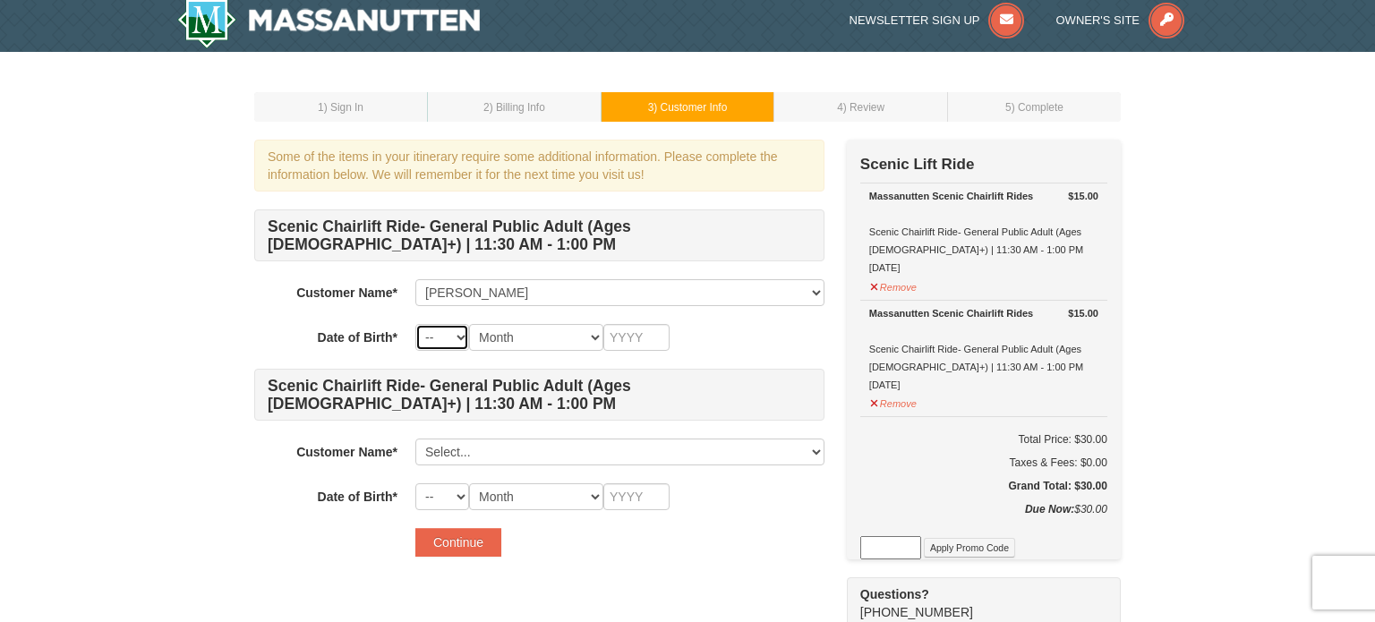
click at [457, 345] on select "-- 01 02 03 04 05 06 07 08 09 10 11 12 13 14 15 16 17 18 19 20 21 22 23 24 25 2…" at bounding box center [442, 337] width 54 height 27
select select "21"
click at [415, 324] on select "-- 01 02 03 04 05 06 07 08 09 10 11 12 13 14 15 16 17 18 19 20 21 22 23 24 25 2…" at bounding box center [442, 337] width 54 height 27
click at [566, 326] on select "Month January February March April May June July August September October Novem…" at bounding box center [536, 337] width 134 height 27
select select "08"
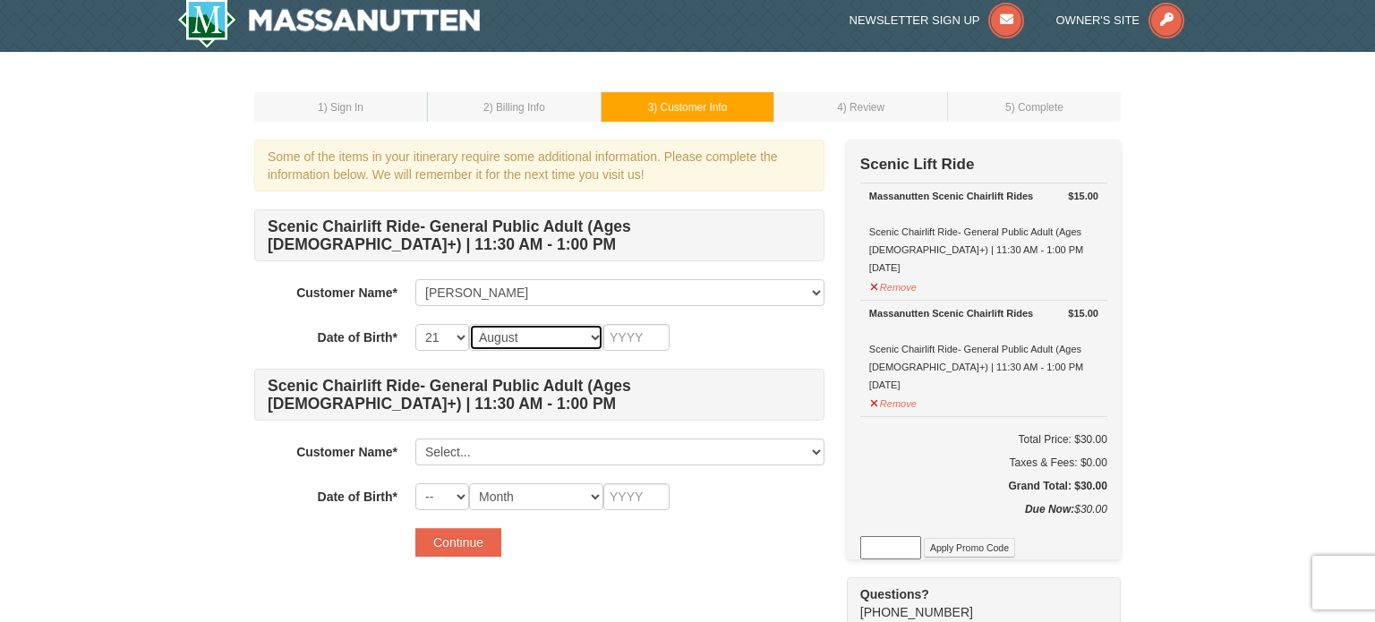
click at [469, 324] on select "Month January February March April May June July August September October Novem…" at bounding box center [536, 337] width 134 height 27
click at [621, 338] on input "text" at bounding box center [636, 337] width 66 height 27
type input "2001"
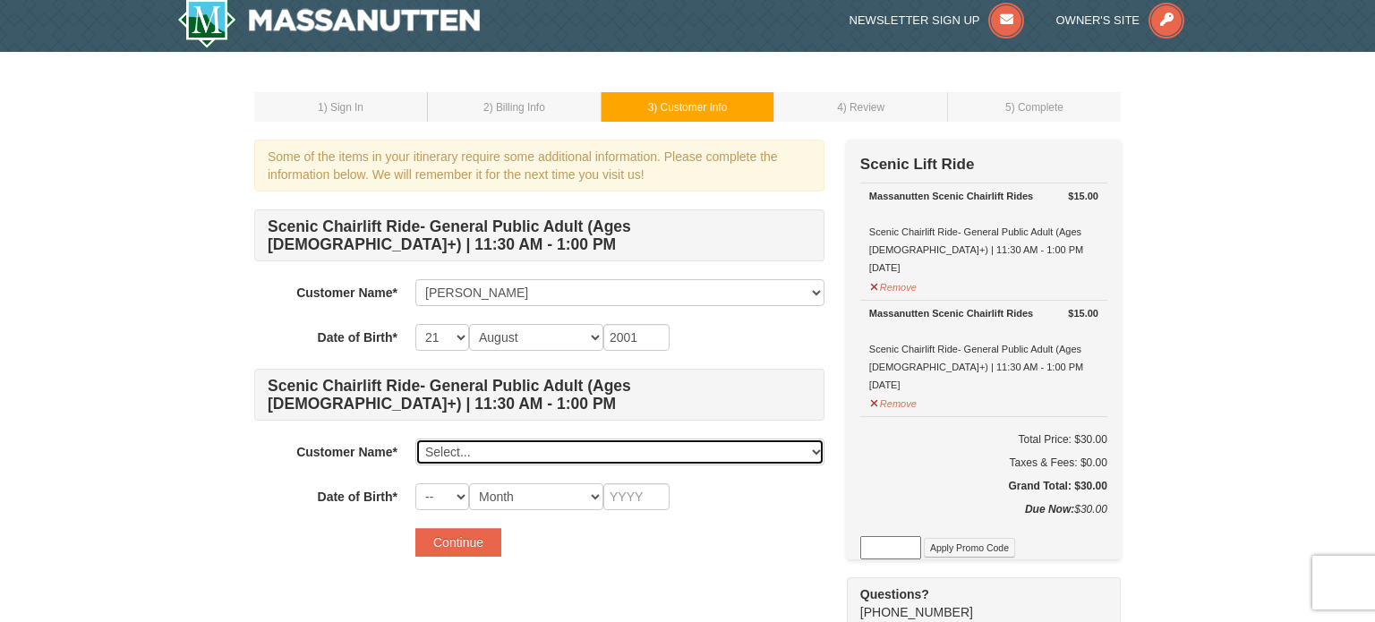
click at [470, 447] on select "Select... fatima Sebti Add New..." at bounding box center [619, 452] width 409 height 27
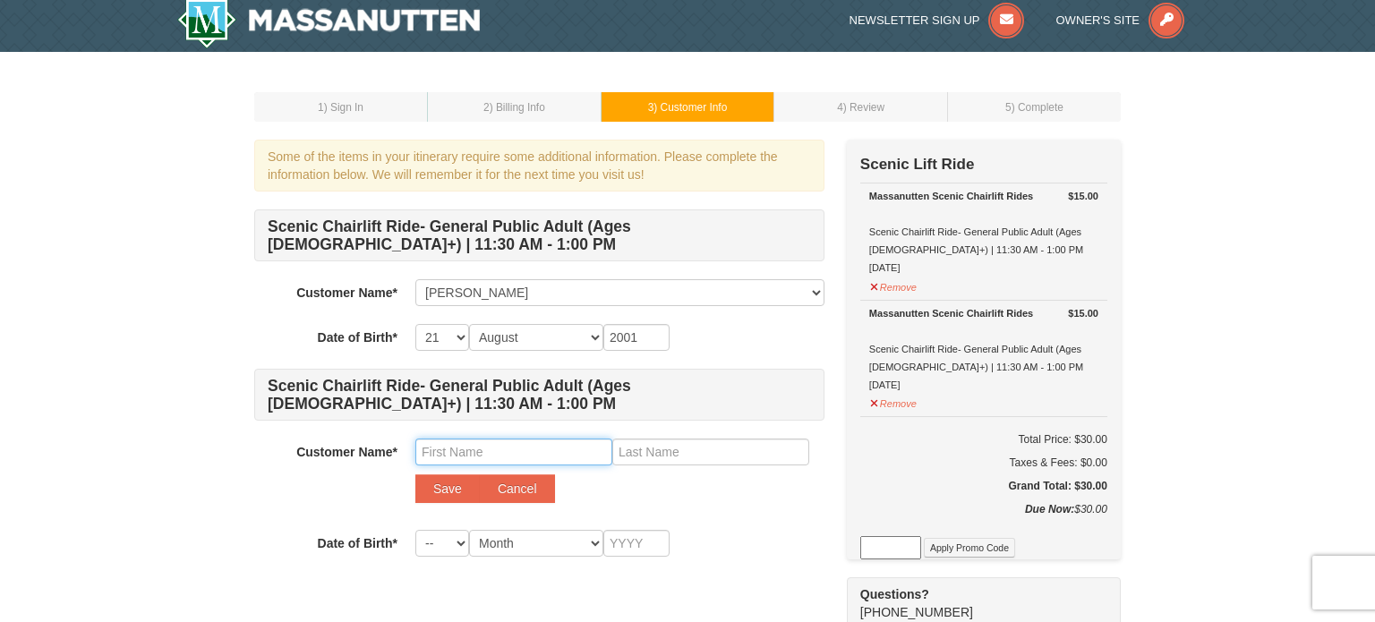
click at [450, 456] on input "text" at bounding box center [513, 452] width 197 height 27
type input "kiya"
click at [707, 447] on input "text" at bounding box center [710, 452] width 197 height 27
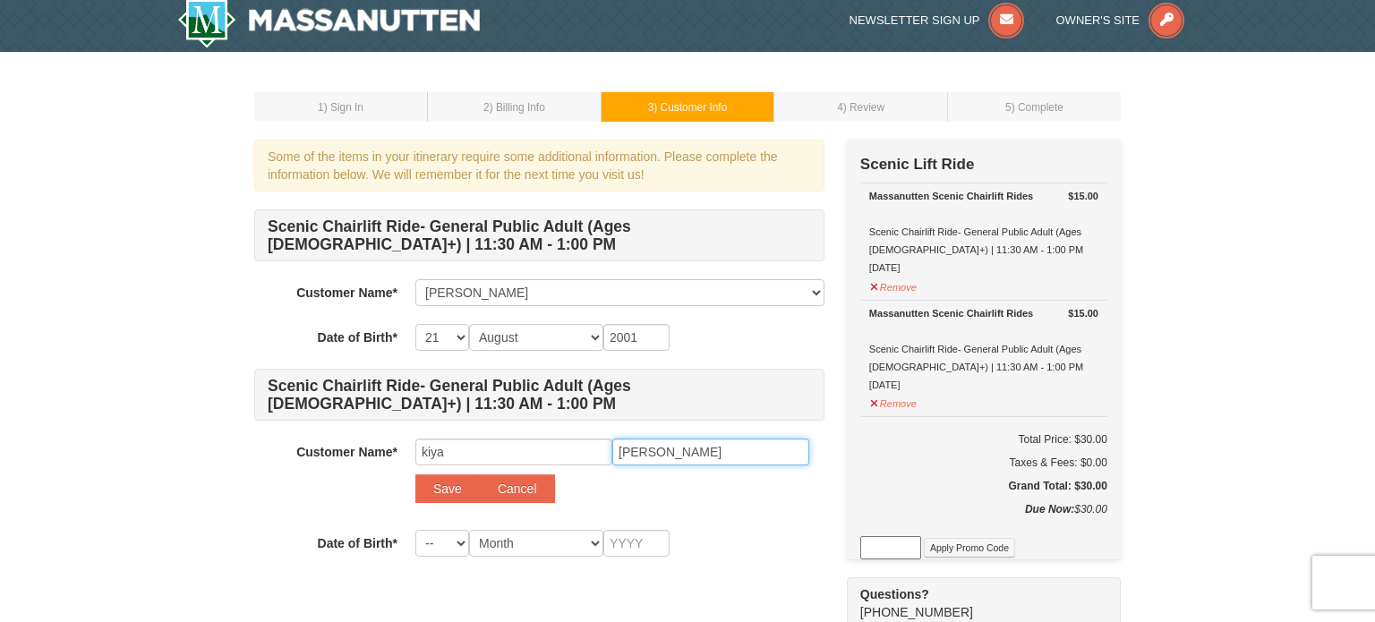
type input "jafari"
click at [436, 545] on select "-- 01 02 03 04 05 06 07 08 09 10 11 12 13 14 15 16 17 18 19 20 21 22 23 24 25 2…" at bounding box center [442, 543] width 54 height 27
click at [415, 530] on select "-- 01 02 03 04 05 06 07 08 09 10 11 12 13 14 15 16 17 18 19 20 21 22 23 24 25 2…" at bounding box center [442, 543] width 54 height 27
click at [437, 536] on select "-- 01 02 03 04 05 06 07 08 09 10 11 12 13 14 15 16 17 18 19 20 21 22 23 24 25 2…" at bounding box center [442, 543] width 54 height 27
select select "04"
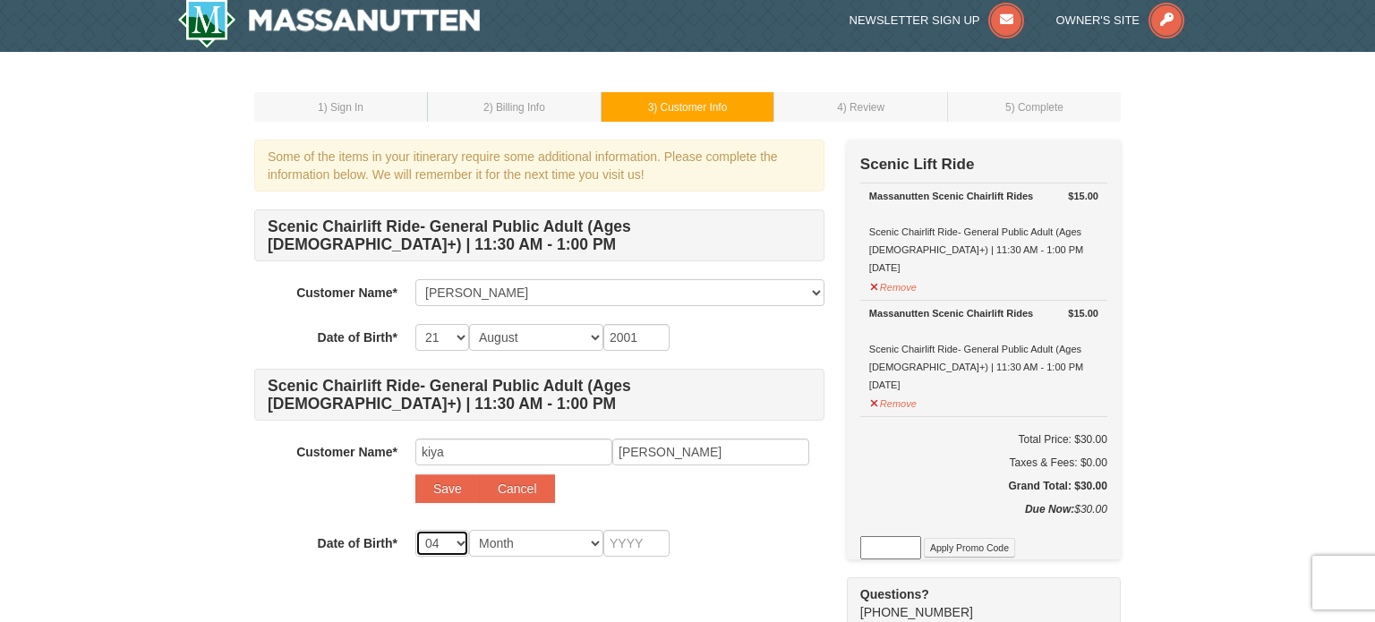
click at [415, 530] on select "-- 01 02 03 04 05 06 07 08 09 10 11 12 13 14 15 16 17 18 19 20 21 22 23 24 25 2…" at bounding box center [442, 543] width 54 height 27
click at [548, 540] on select "Month January February March April May June July August September October Novem…" at bounding box center [536, 543] width 134 height 27
select select "04"
click at [469, 530] on select "Month January February March April May June July August September October Novem…" at bounding box center [536, 543] width 134 height 27
click at [615, 545] on input "text" at bounding box center [636, 543] width 66 height 27
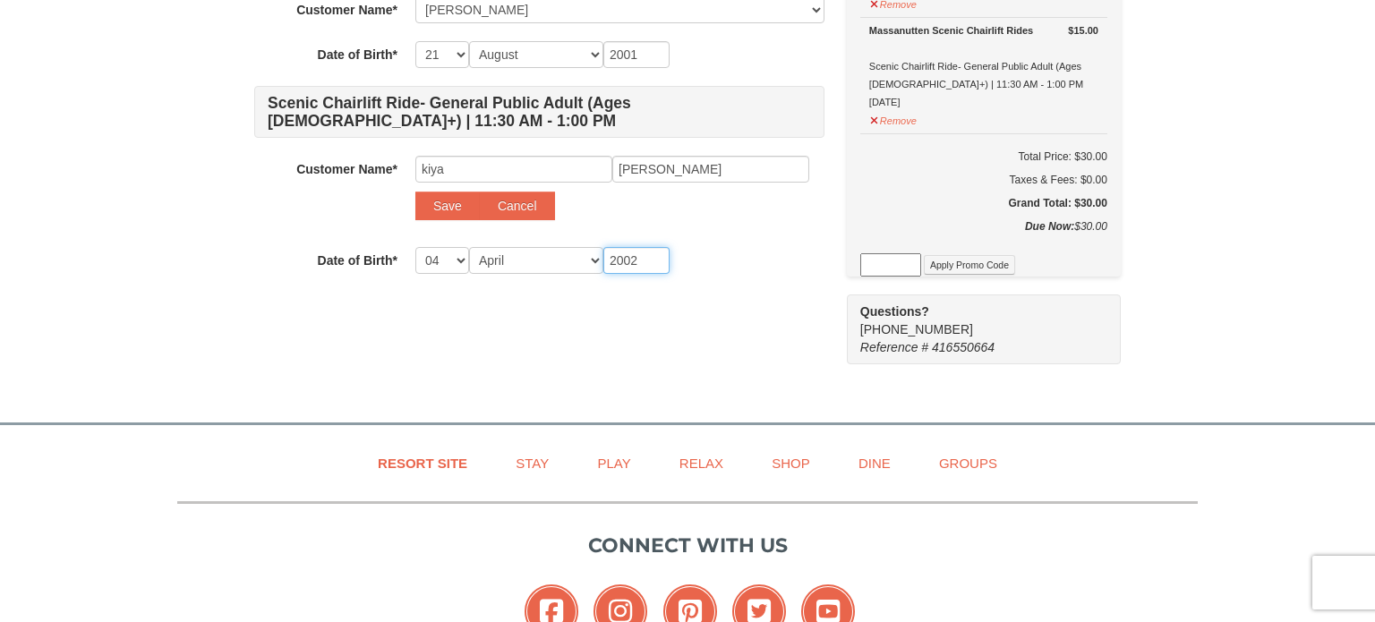
scroll to position [301, 0]
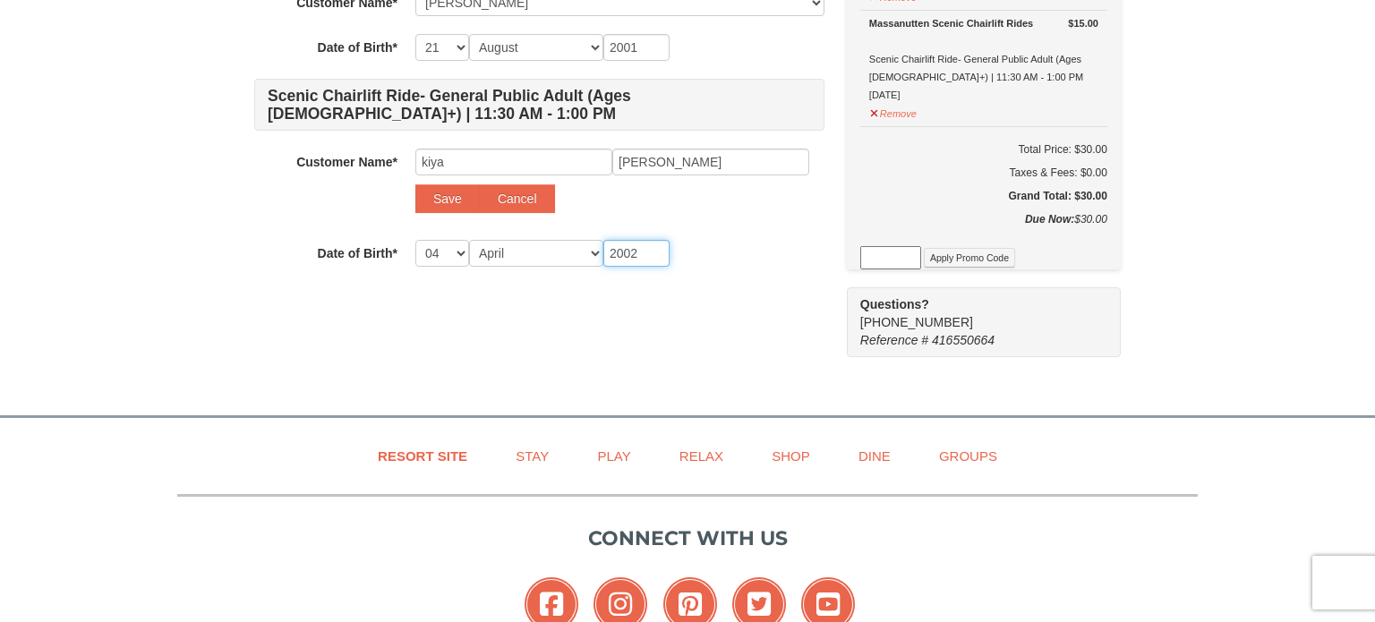
type input "2002"
click at [791, 353] on div "Some of the items in your itinerary require some additional information. Please…" at bounding box center [687, 104] width 867 height 508
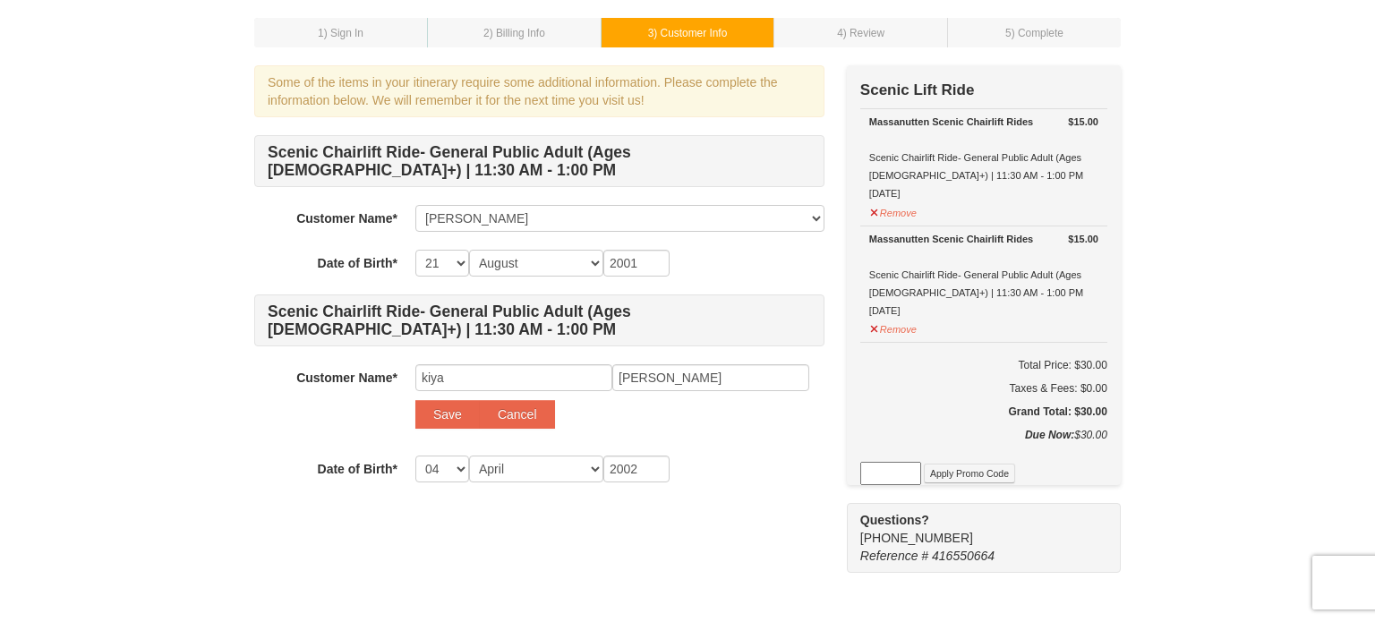
scroll to position [84, 0]
click at [441, 415] on button "Save" at bounding box center [447, 415] width 64 height 29
select select
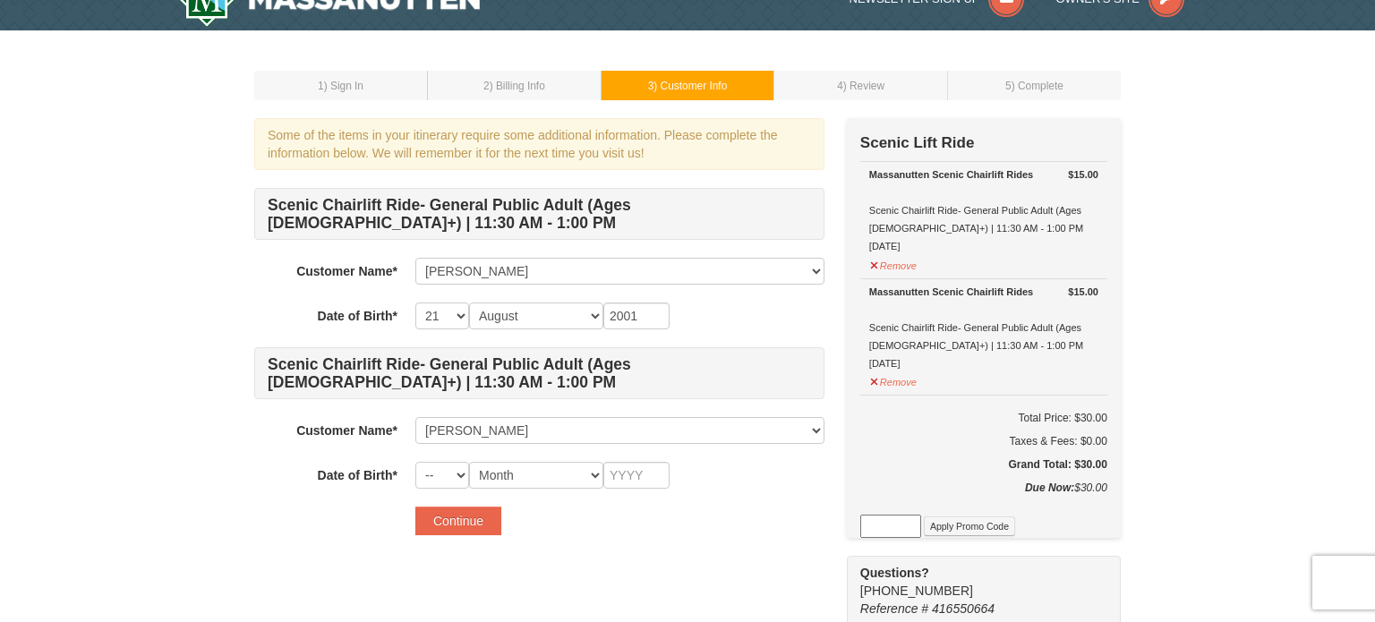
scroll to position [30, 0]
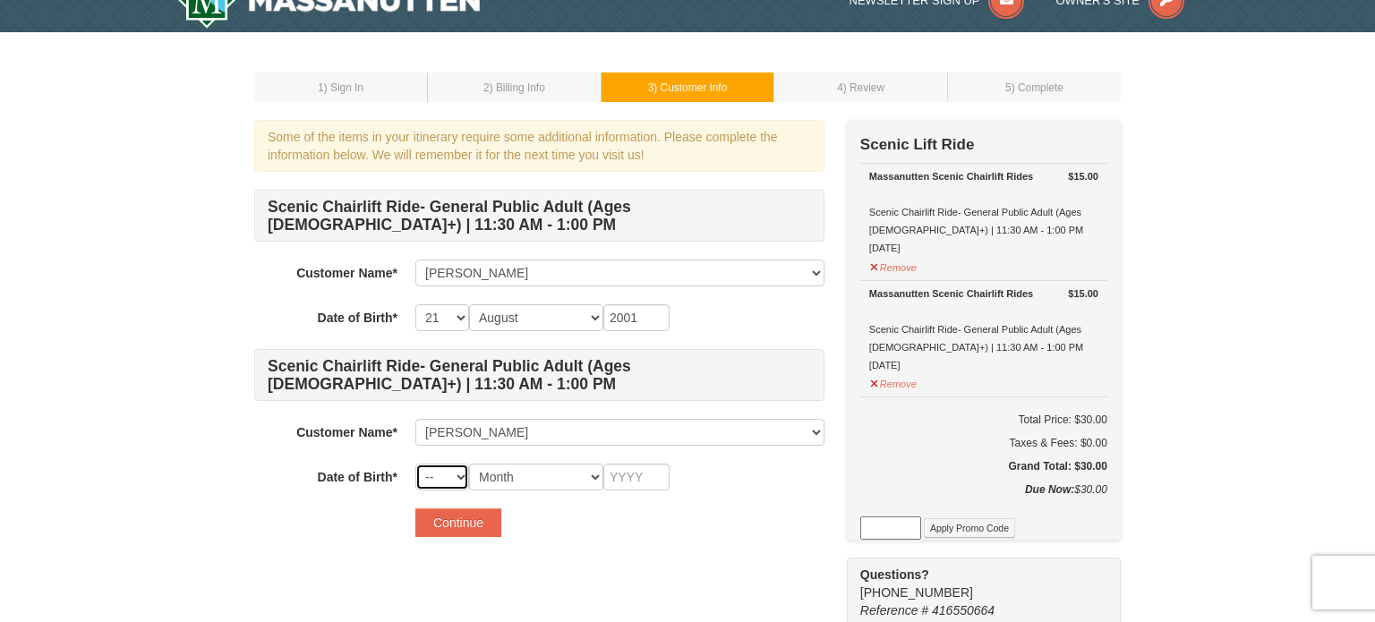
click at [454, 484] on select "-- 01 02 03 04 05 06 07 08 09 10 11 12 13 14 15 16 17 18 19 20 21 22 23 24 25 2…" at bounding box center [442, 477] width 54 height 27
select select "04"
click at [415, 464] on select "-- 01 02 03 04 05 06 07 08 09 10 11 12 13 14 15 16 17 18 19 20 21 22 23 24 25 2…" at bounding box center [442, 477] width 54 height 27
click at [512, 475] on select "Month January February March April May June July August September October Novem…" at bounding box center [536, 477] width 134 height 27
select select "04"
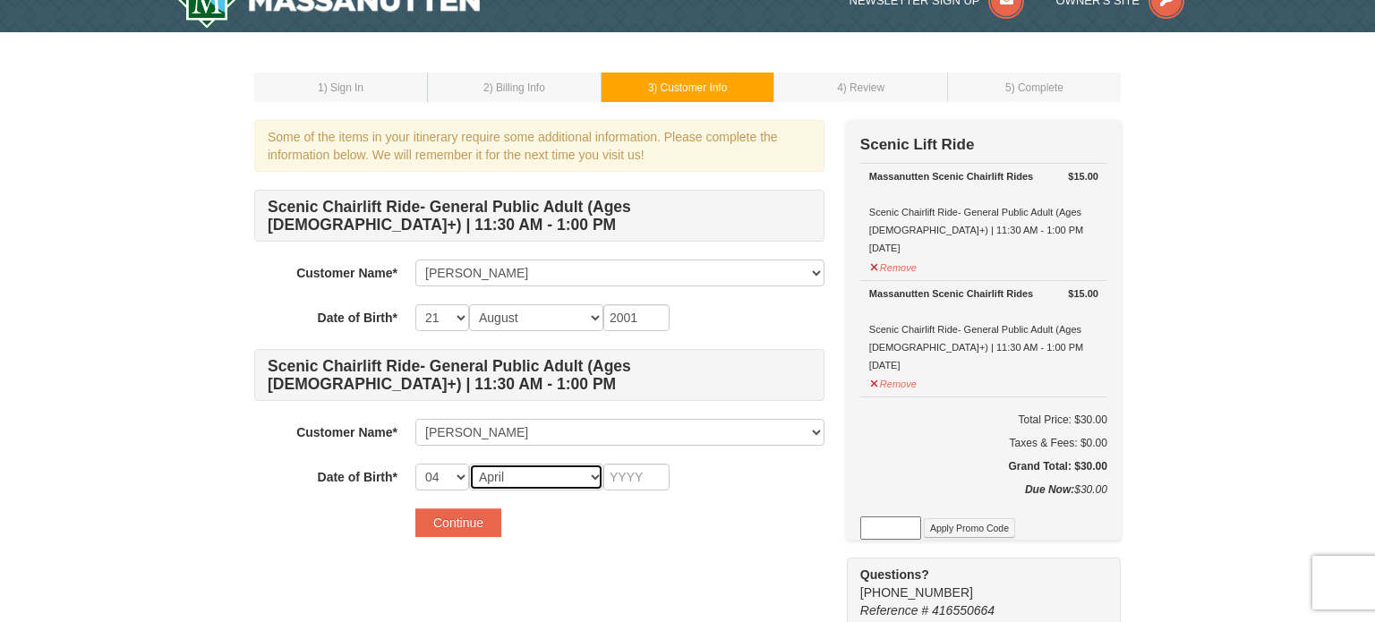
click at [469, 464] on select "Month January February March April May June July August September October Novem…" at bounding box center [536, 477] width 134 height 27
click at [614, 468] on input "text" at bounding box center [636, 477] width 66 height 27
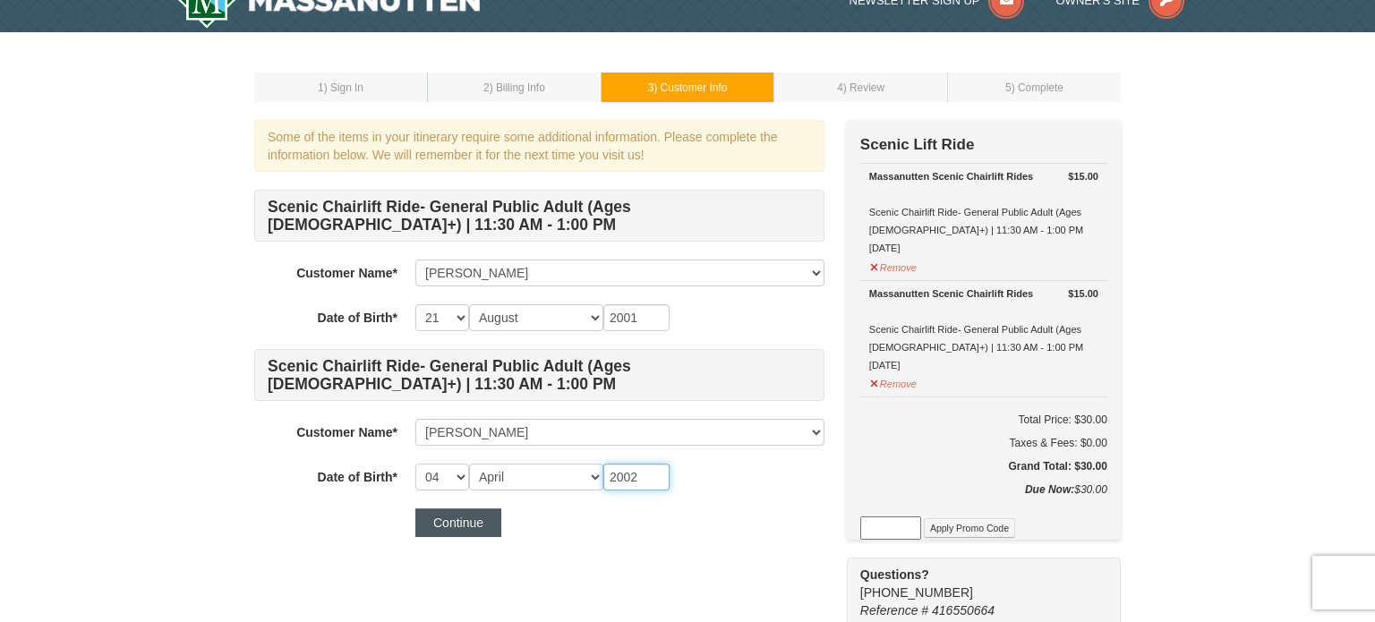
type input "2002"
click at [473, 518] on button "Continue" at bounding box center [458, 523] width 86 height 29
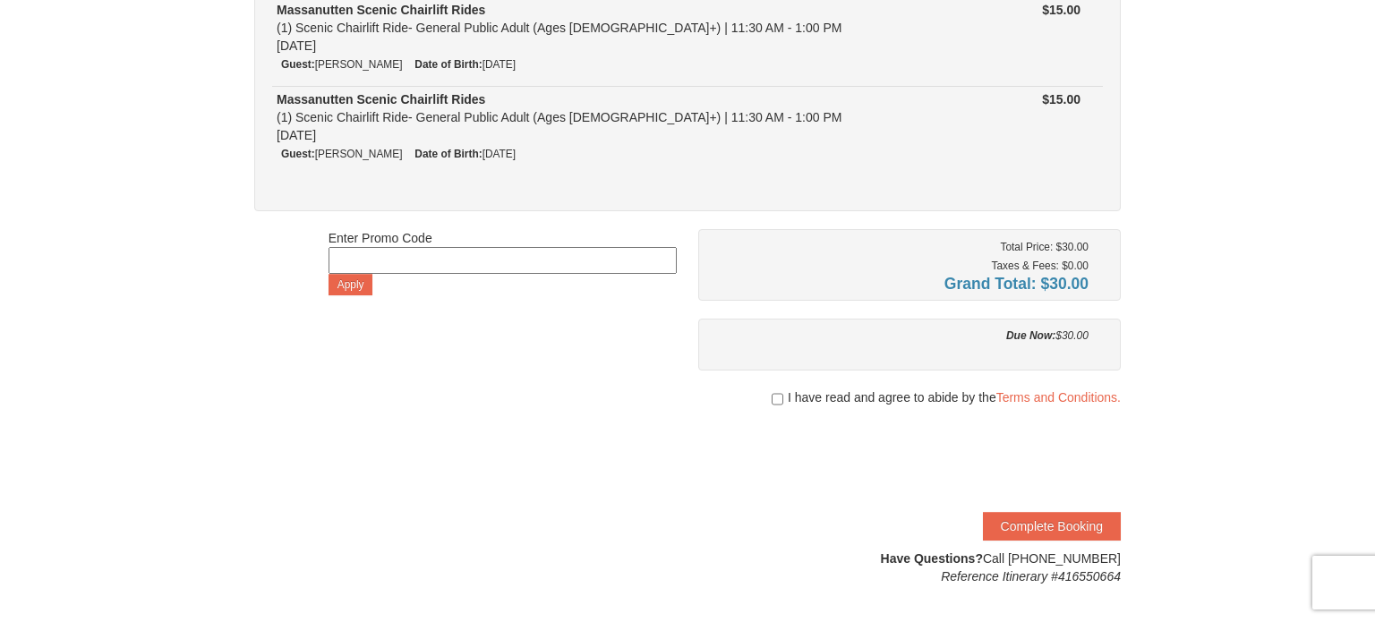
scroll to position [208, 0]
click at [776, 401] on input "checkbox" at bounding box center [778, 399] width 12 height 14
checkbox input "true"
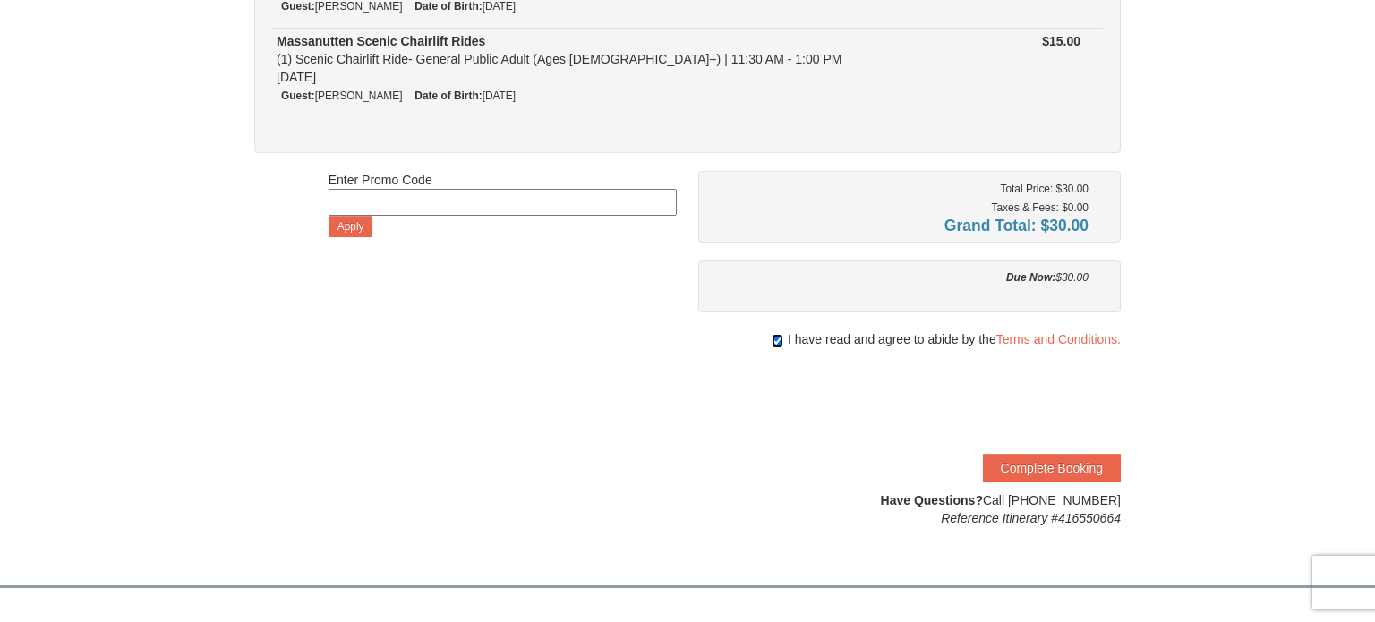
scroll to position [269, 0]
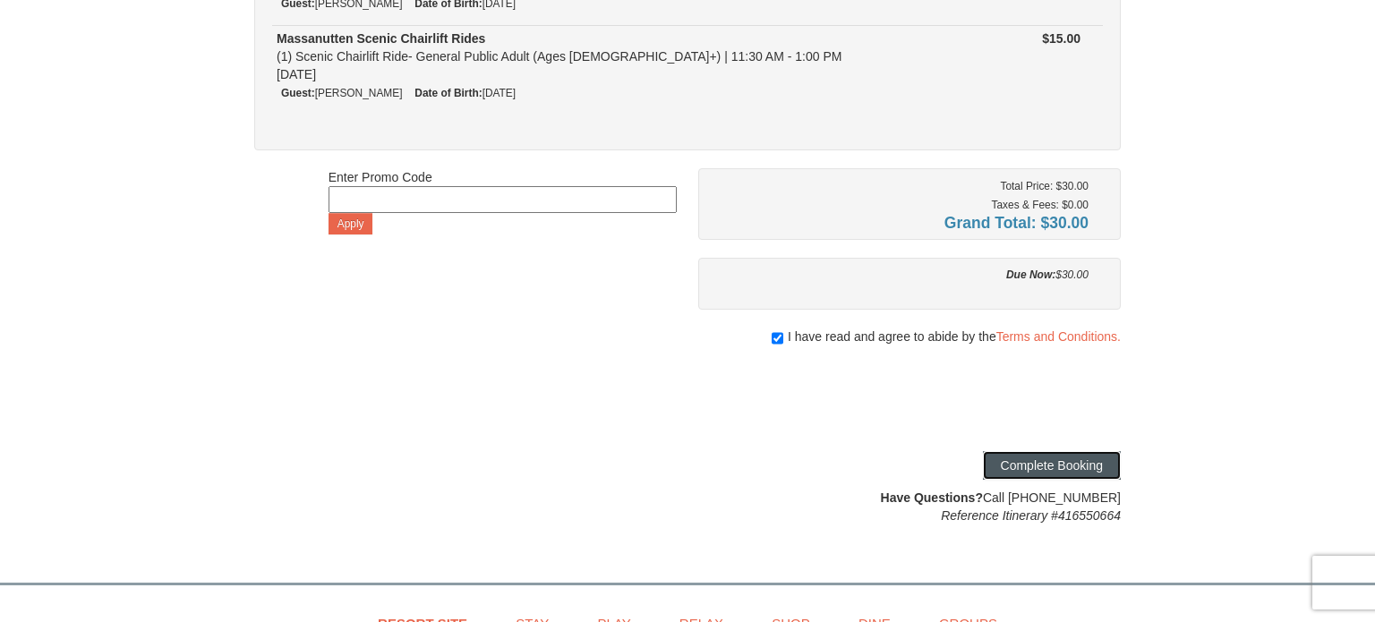
click at [1043, 467] on button "Complete Booking" at bounding box center [1052, 465] width 138 height 29
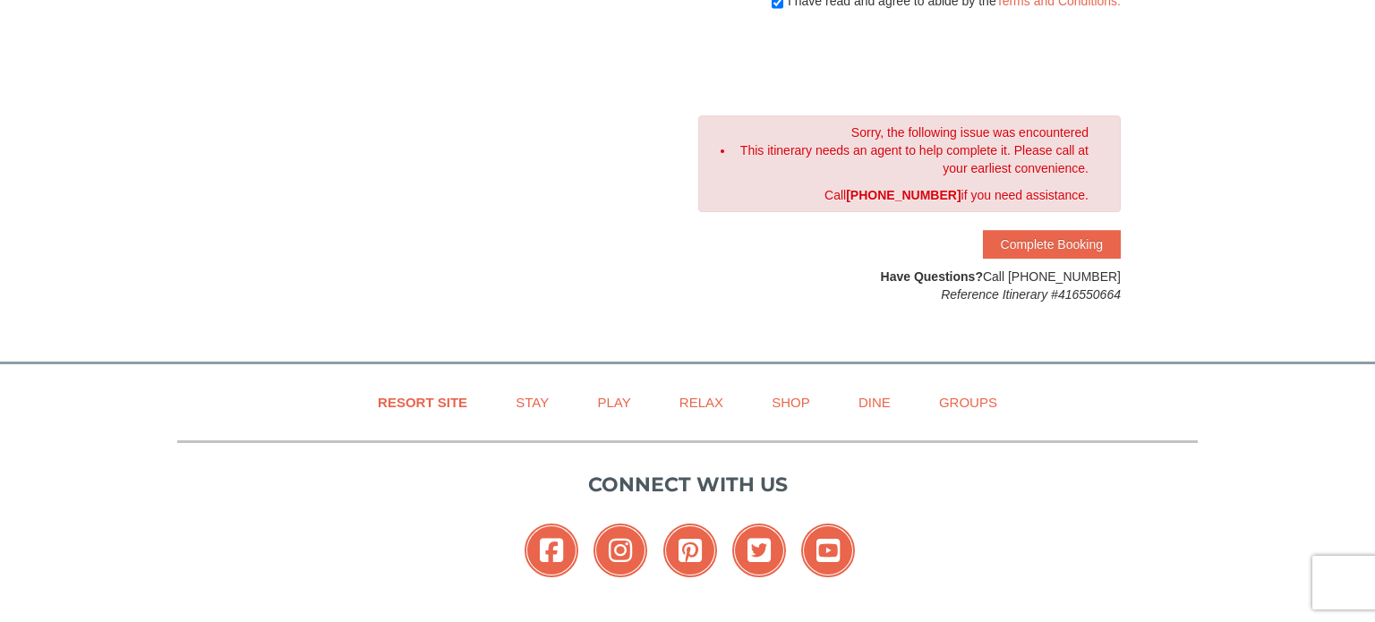
scroll to position [617, 0]
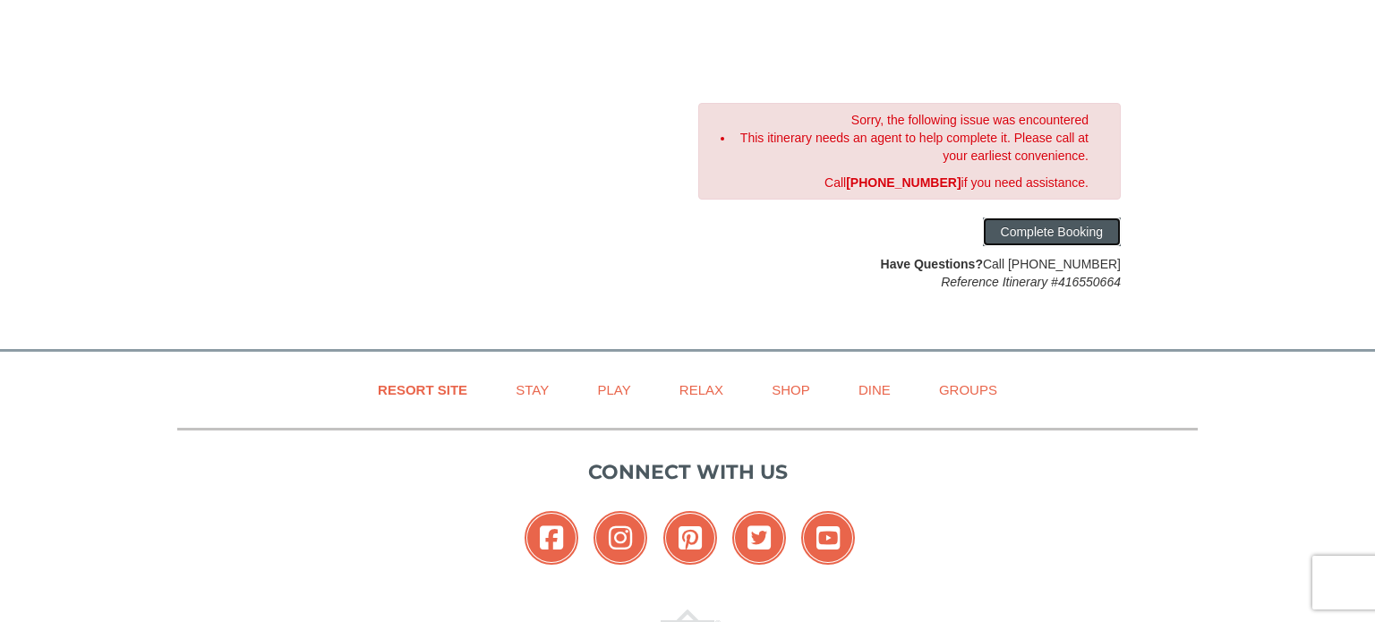
click at [1024, 229] on button "Complete Booking" at bounding box center [1052, 232] width 138 height 29
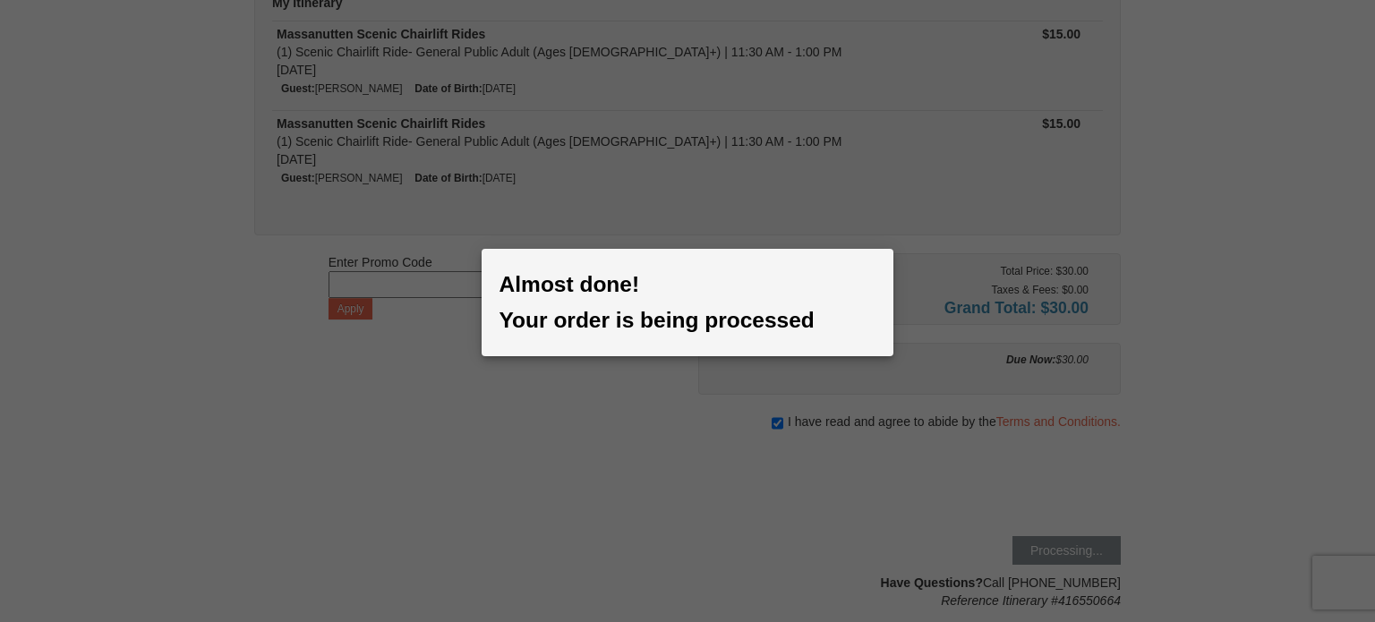
scroll to position [0, 0]
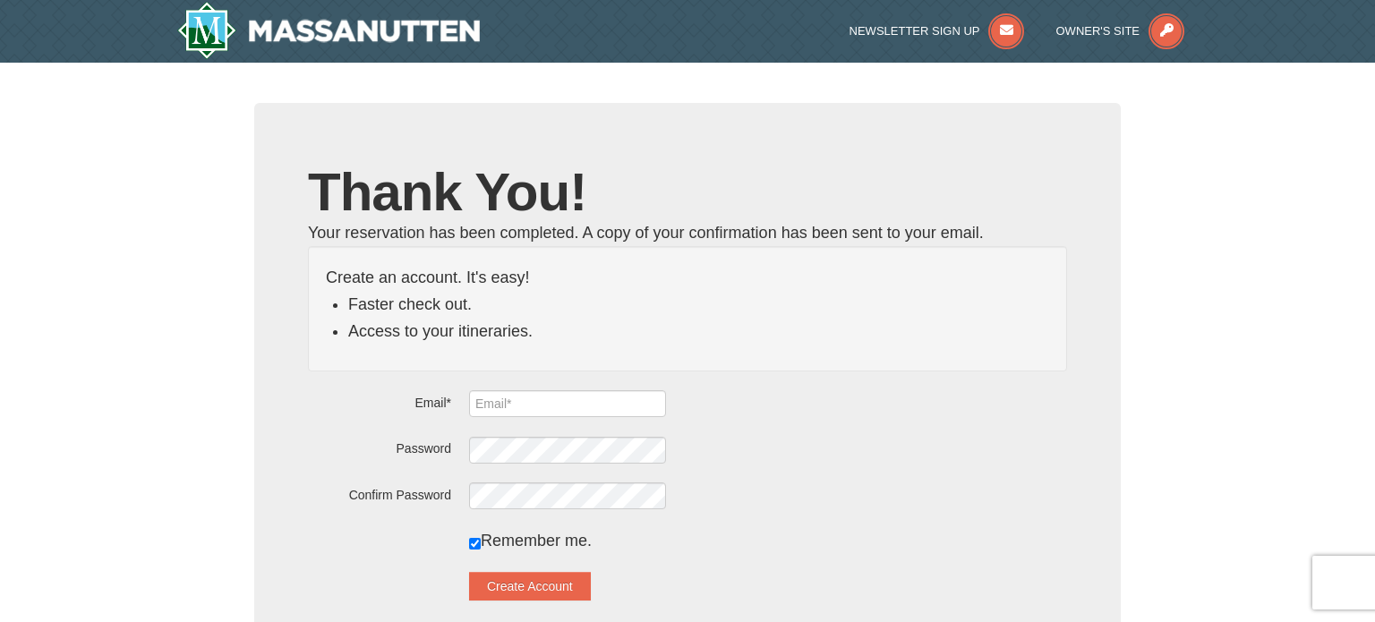
type input "[EMAIL_ADDRESS][DOMAIN_NAME]"
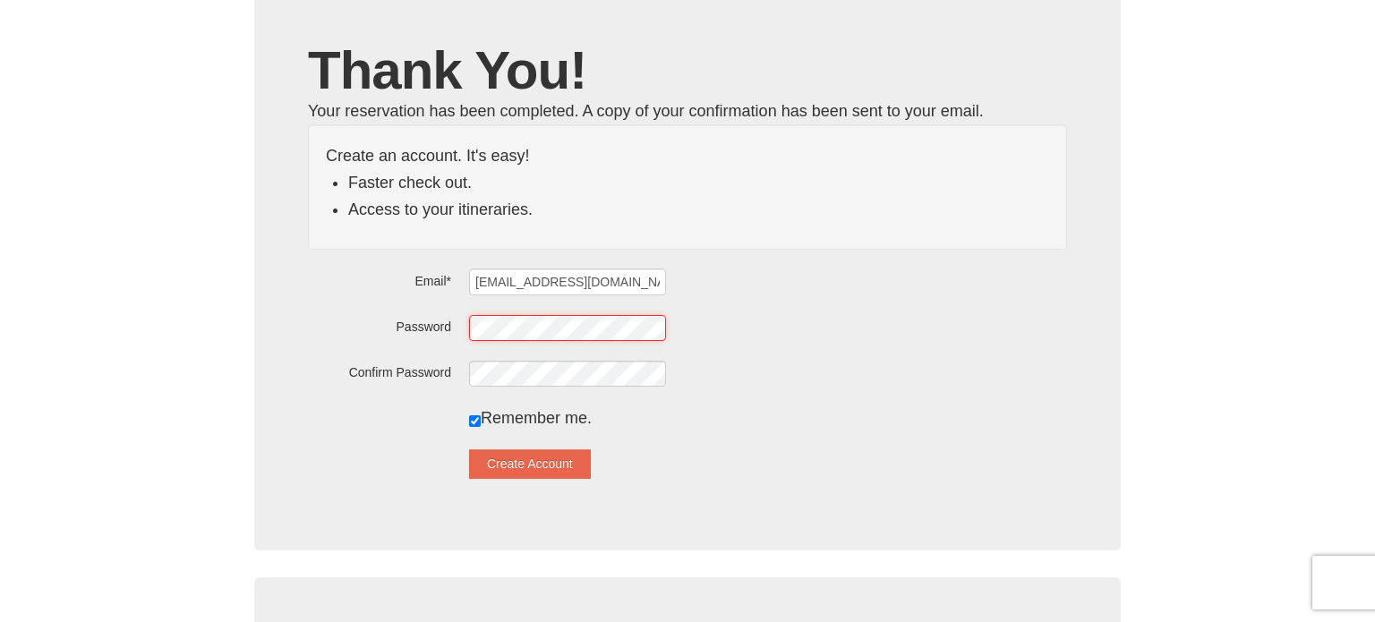
click at [449, 313] on div "Password" at bounding box center [687, 327] width 759 height 28
click at [544, 460] on button "Create Account" at bounding box center [530, 463] width 122 height 29
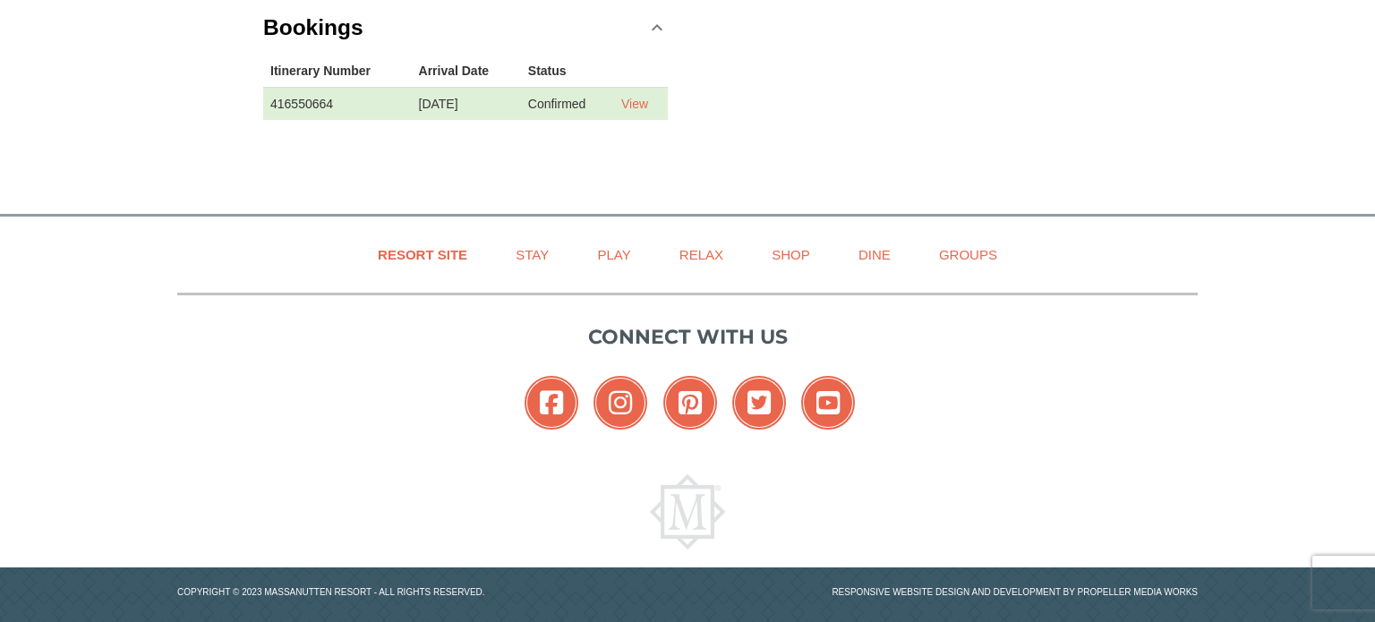
scroll to position [598, 0]
